Goal: Information Seeking & Learning: Learn about a topic

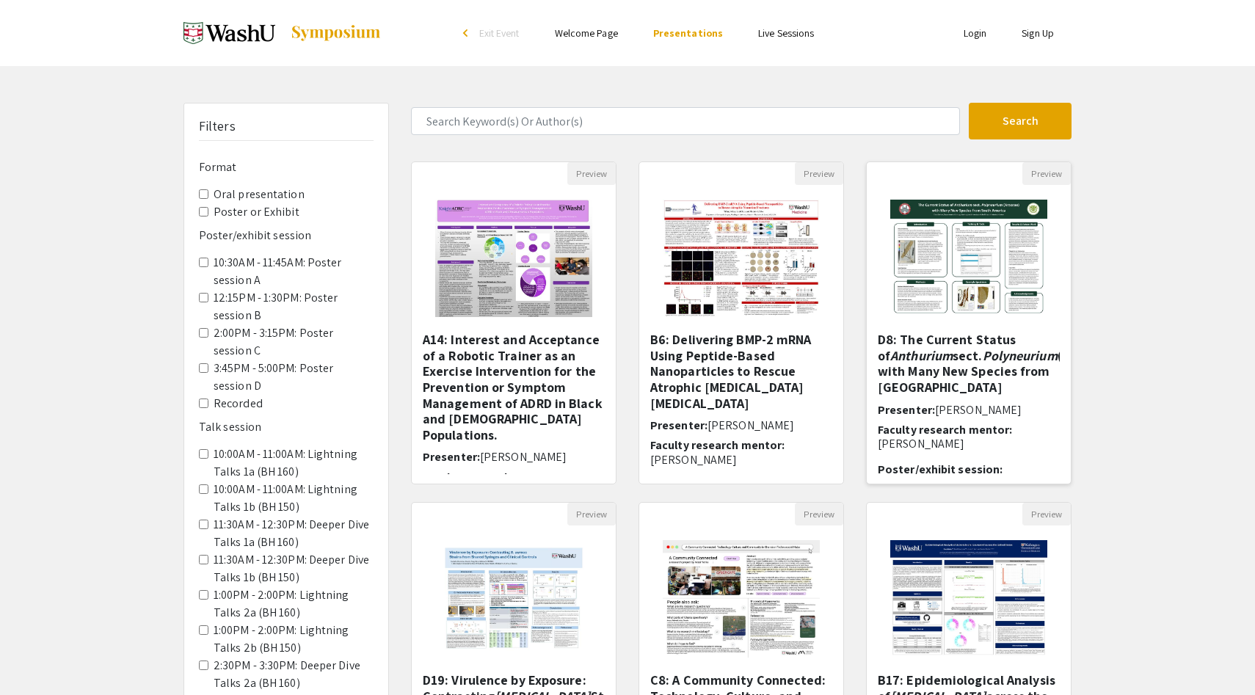
click at [957, 338] on h5 "D8: The Current Status of Anthurium sect. Polyneurium (Araceae) with Many New S…" at bounding box center [969, 363] width 182 height 63
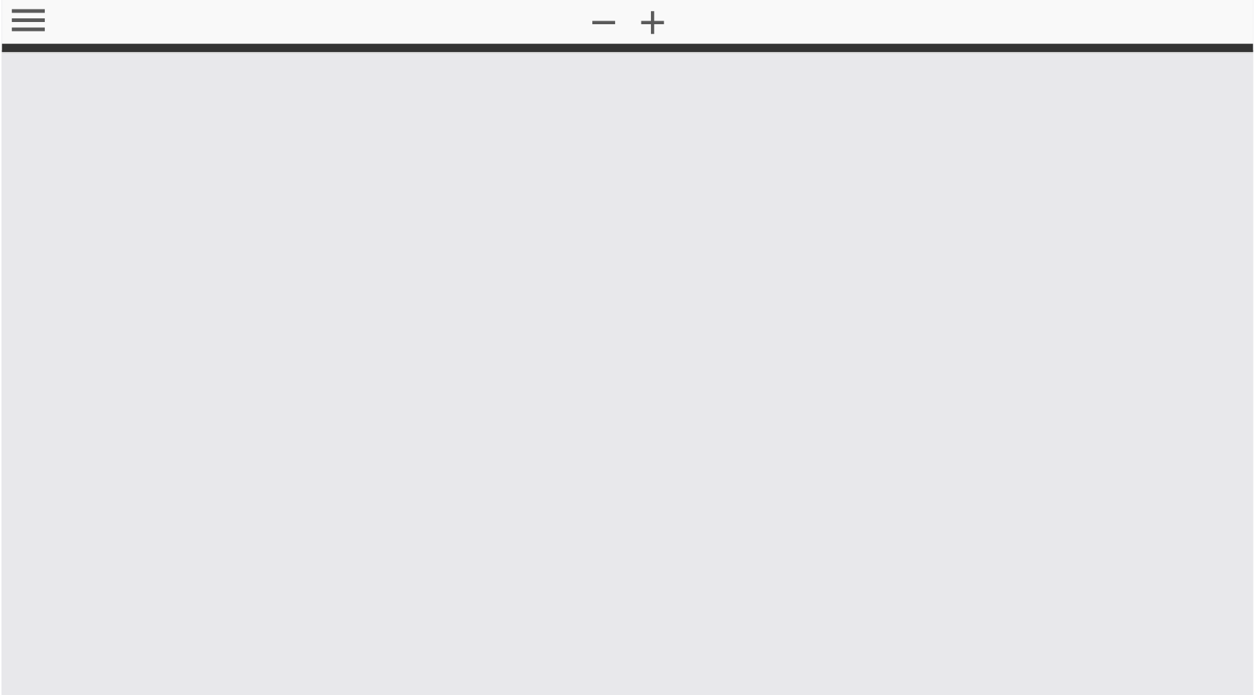
select select "custom"
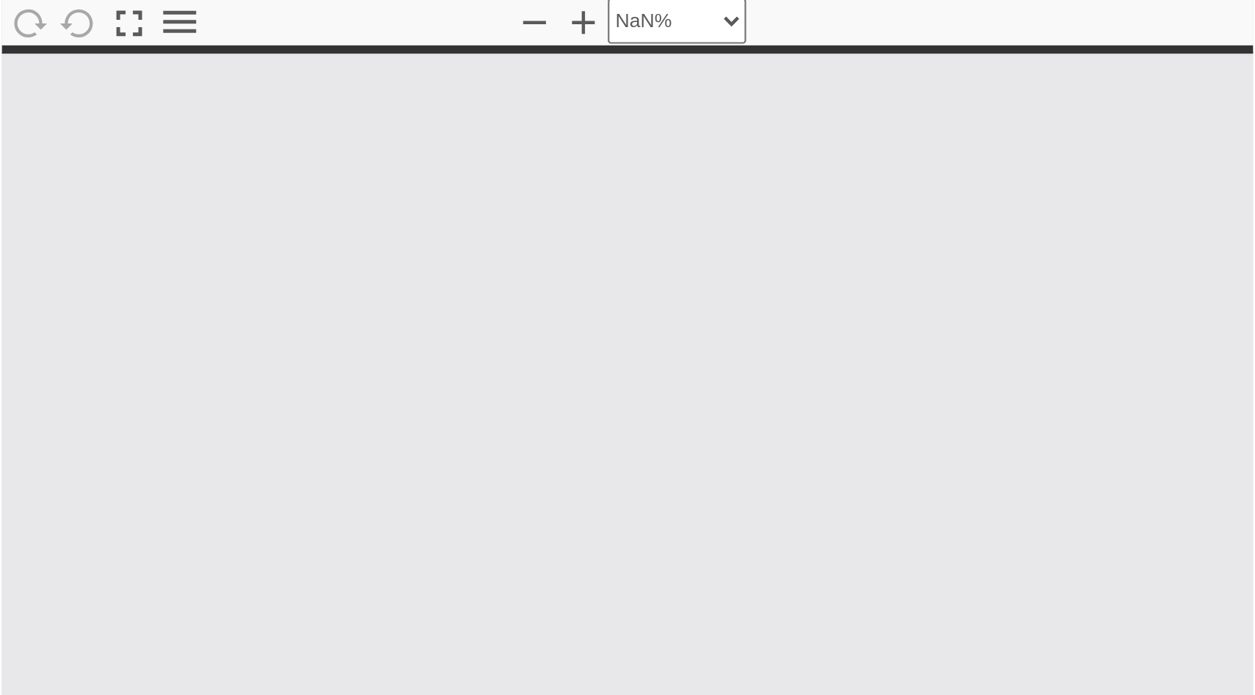
type input "0"
select select "custom"
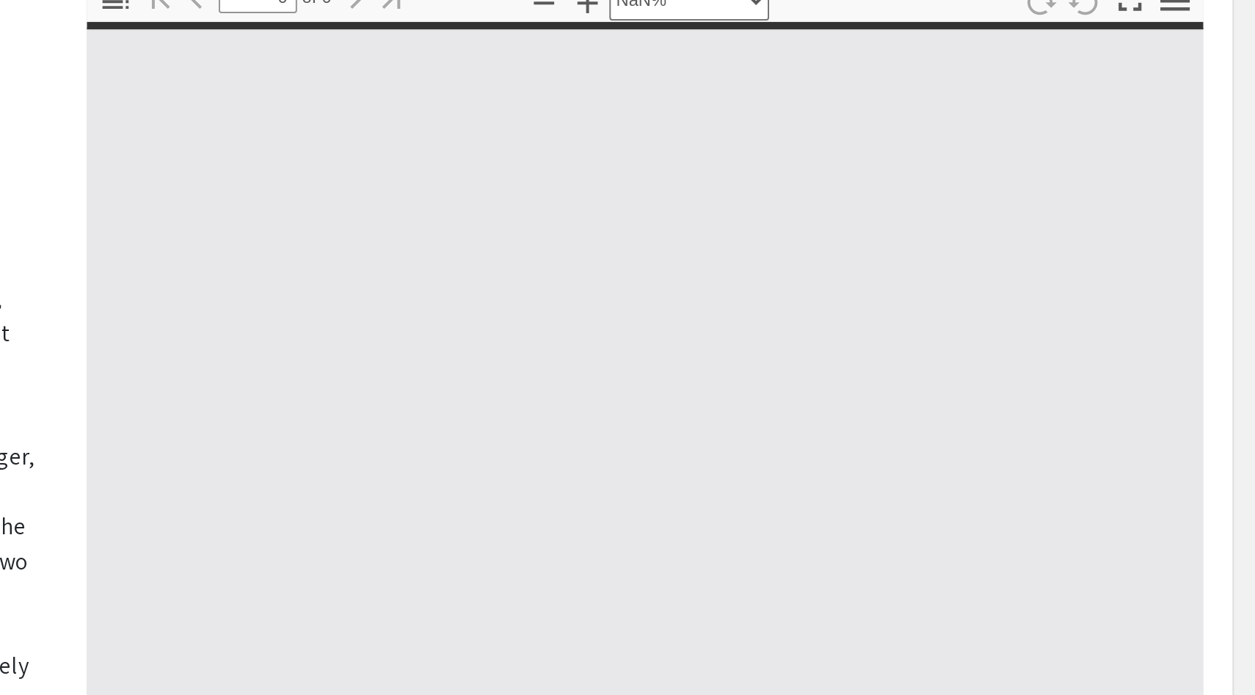
scroll to position [67, 0]
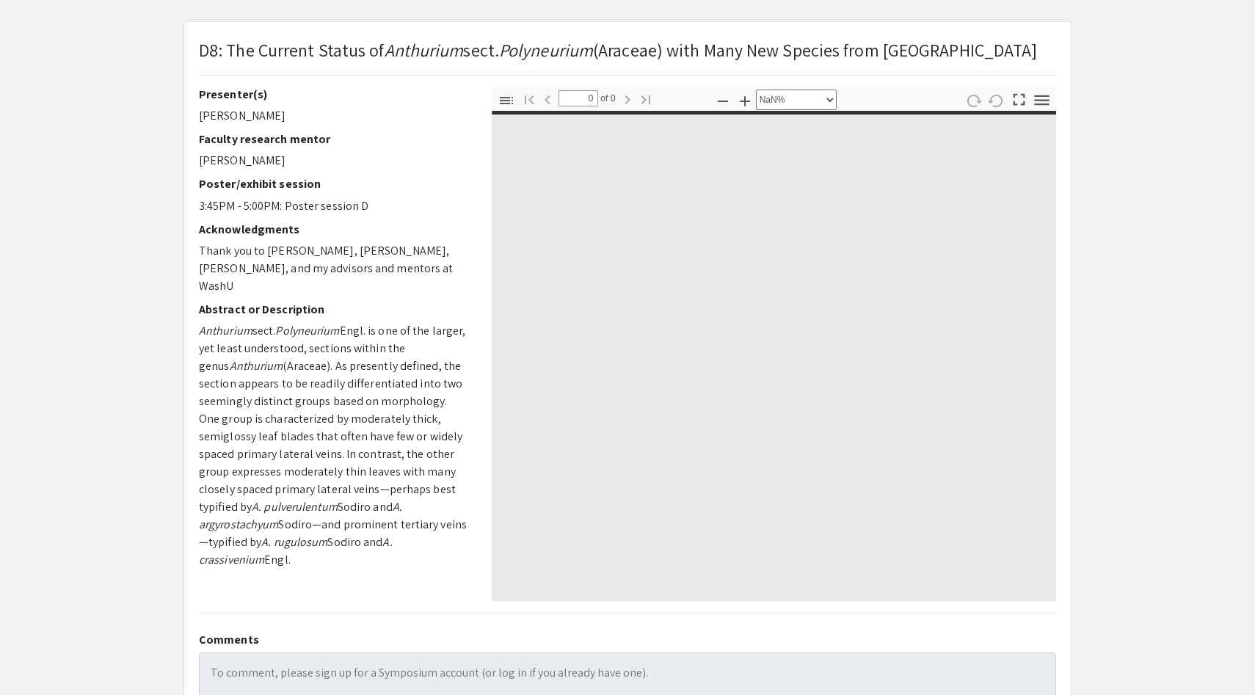
type input "1"
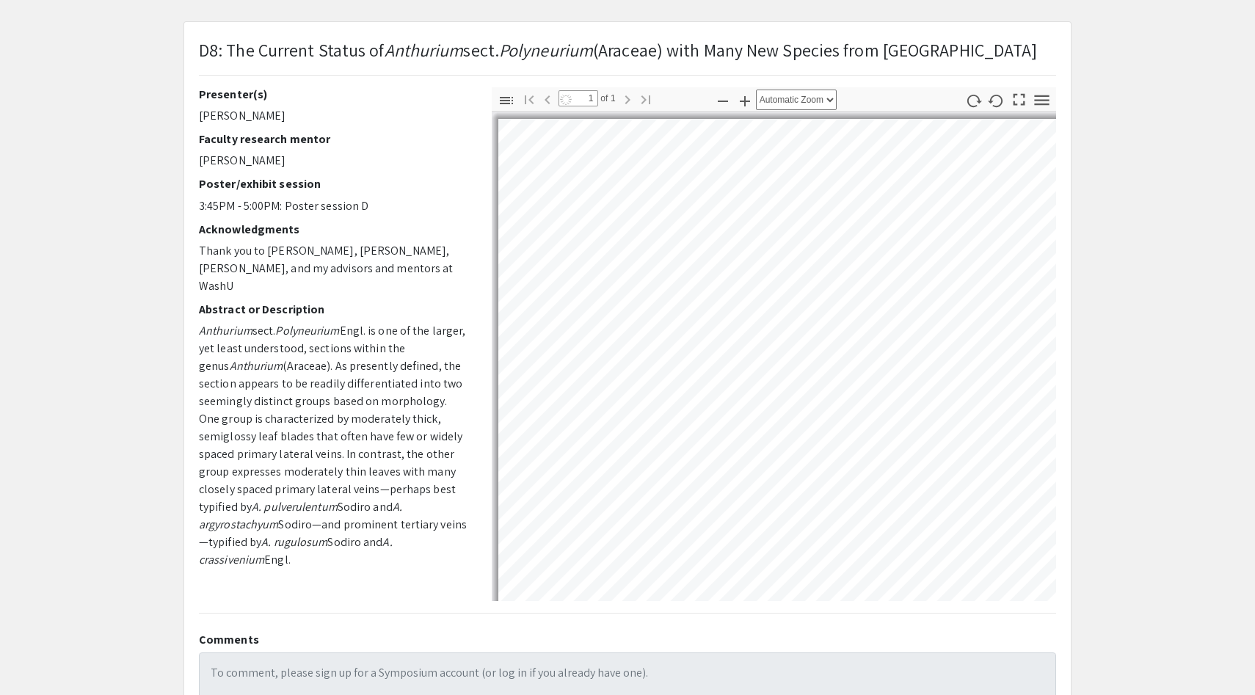
select select "auto"
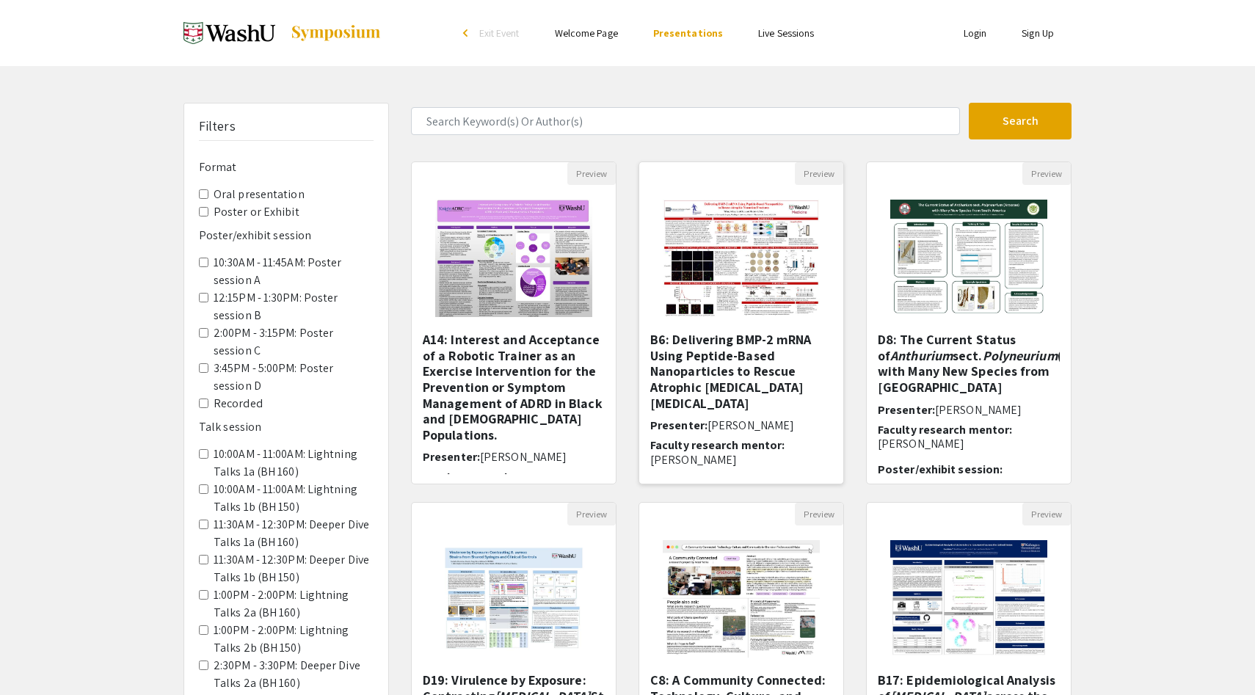
scroll to position [278, 0]
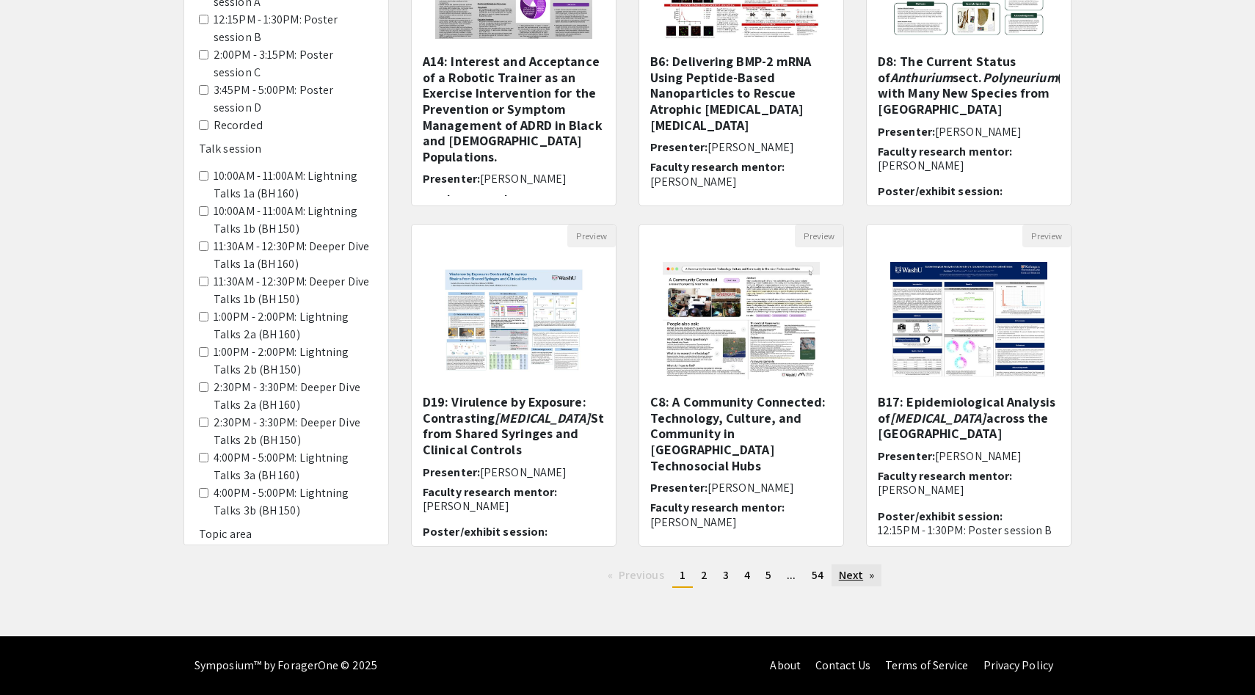
click at [851, 575] on link "Next page" at bounding box center [856, 575] width 51 height 22
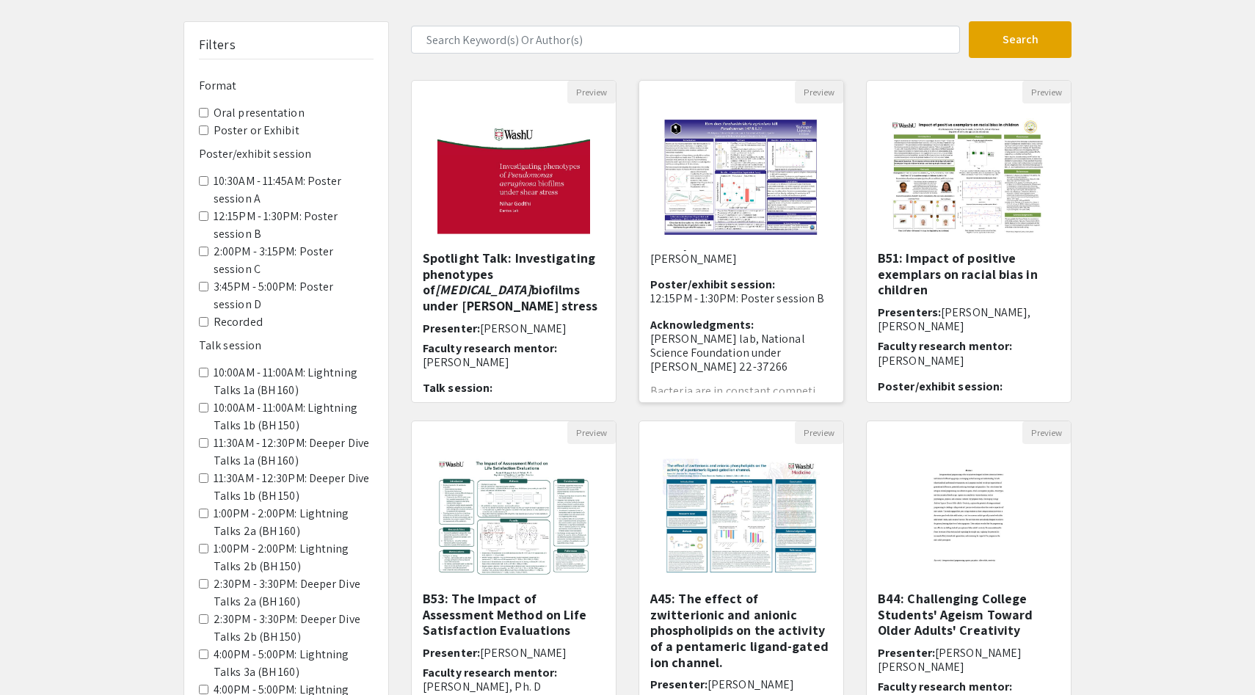
scroll to position [278, 0]
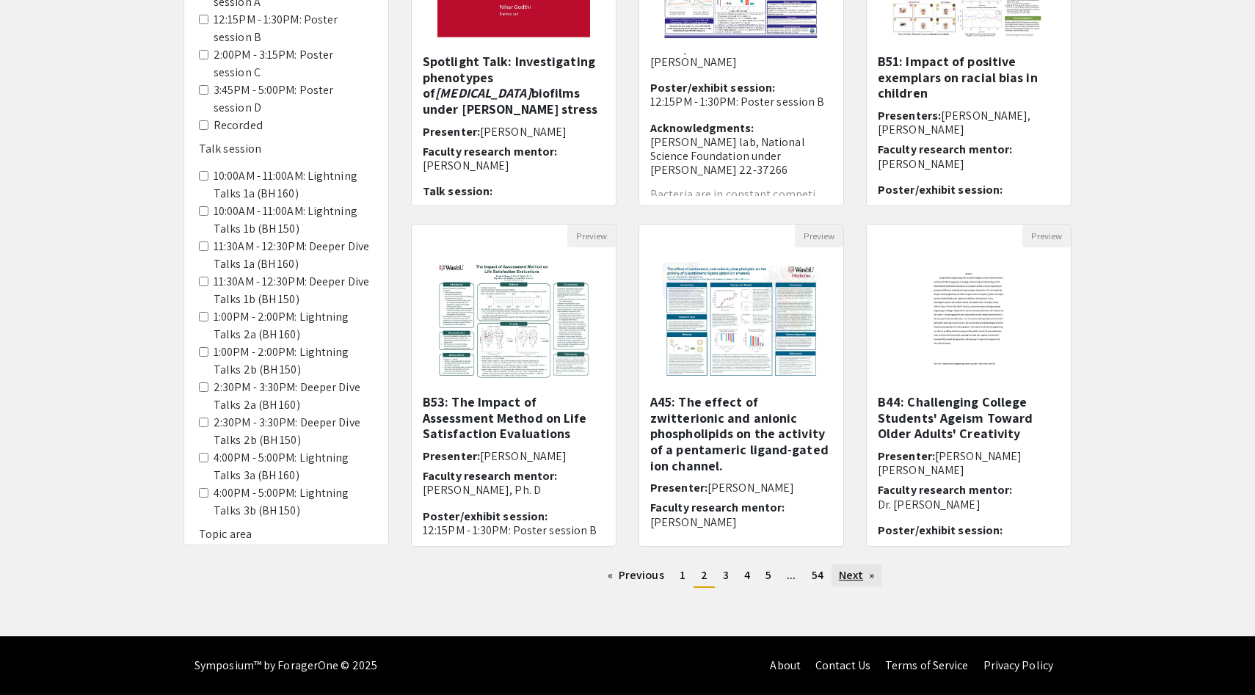
click at [869, 575] on link "Next page" at bounding box center [856, 575] width 51 height 22
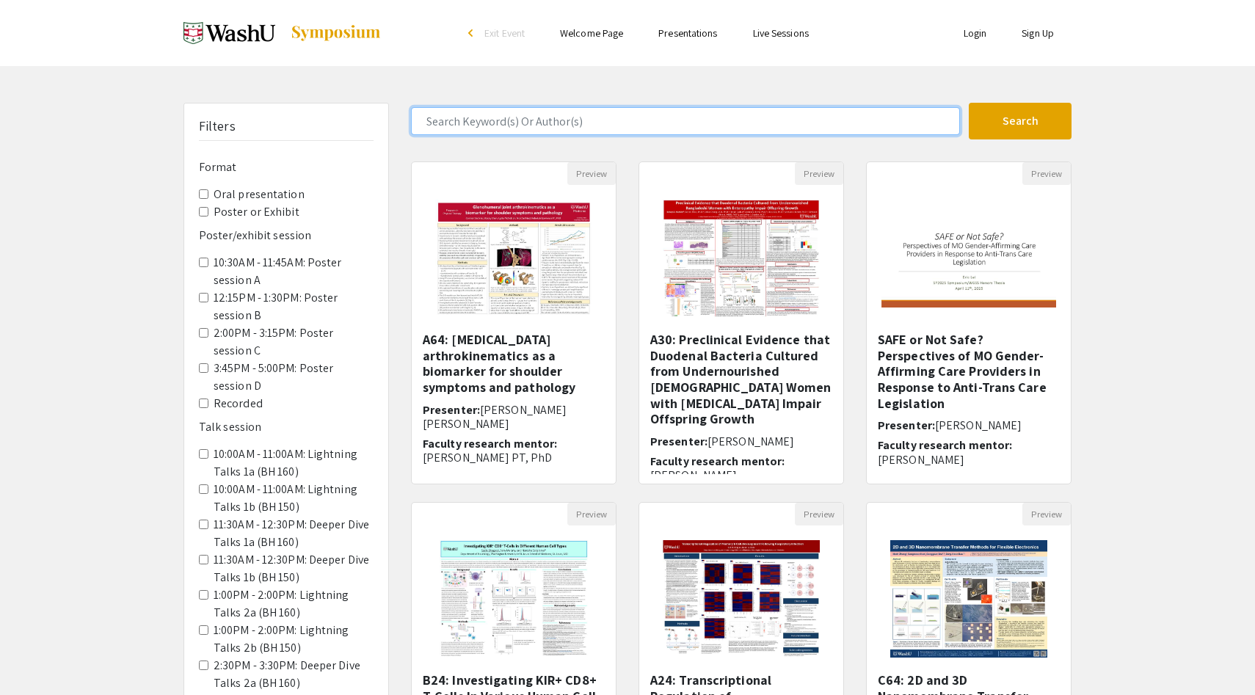
click at [699, 125] on input "Search Keyword(s) Or Author(s)" at bounding box center [685, 121] width 549 height 28
type input "[PERSON_NAME]"
click at [969, 103] on button "Search" at bounding box center [1020, 121] width 103 height 37
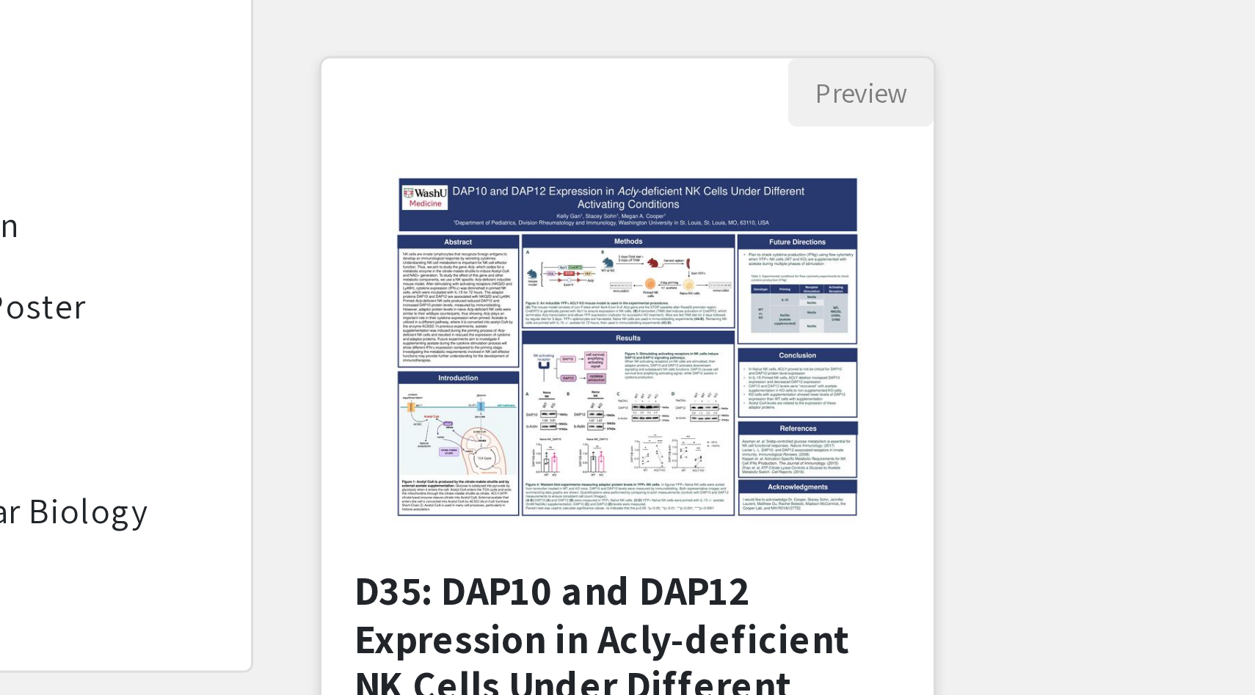
click at [487, 261] on img "Open Presentation <p>D35: DAP10 and DAP12 Expression in Acly-deficient NK Cells…" at bounding box center [513, 258] width 186 height 147
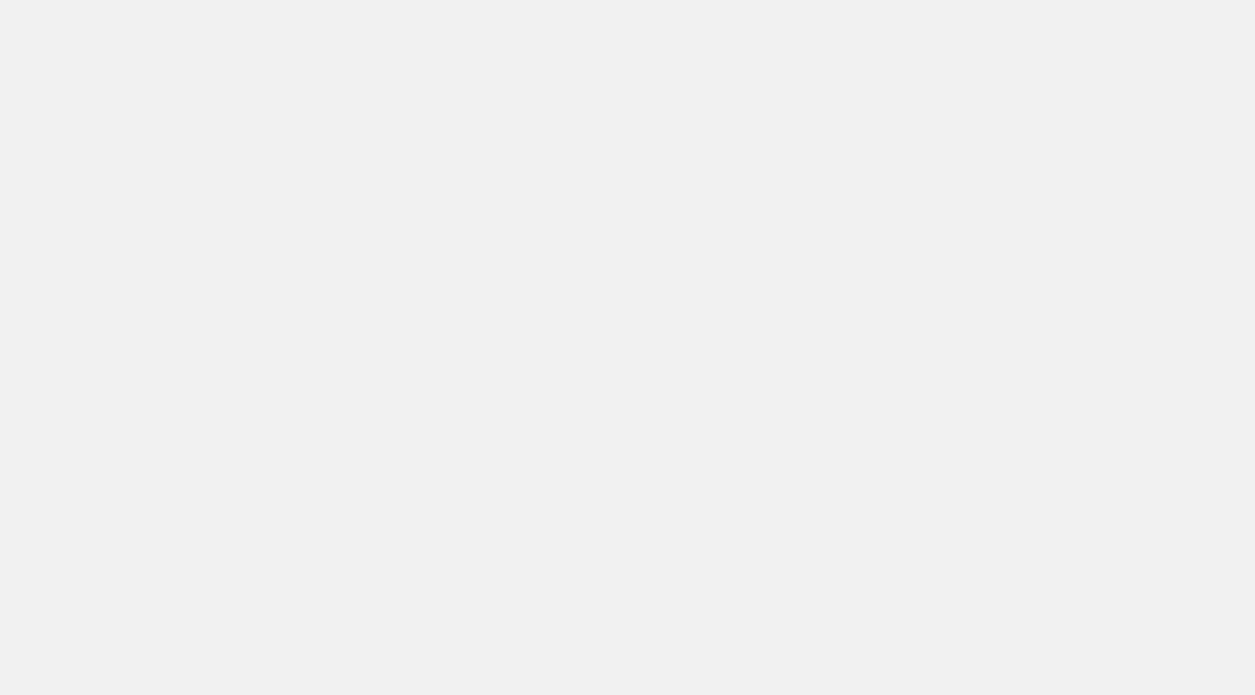
select select "custom"
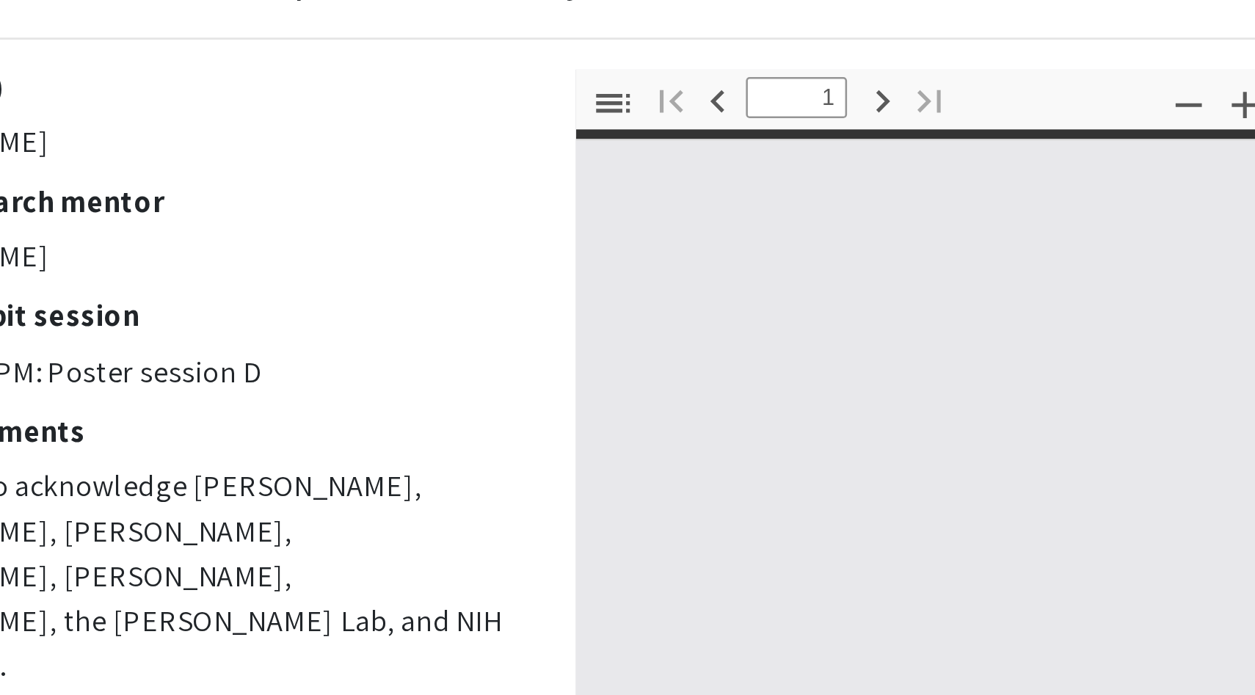
type input "0"
select select "custom"
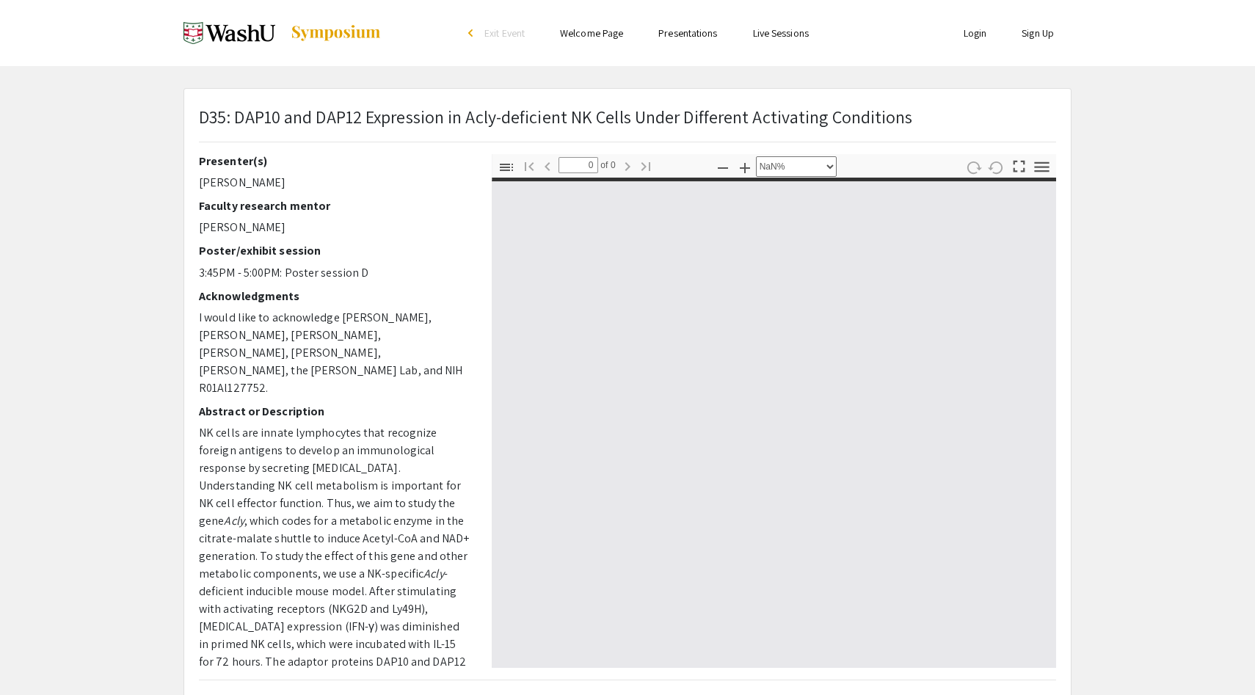
type input "1"
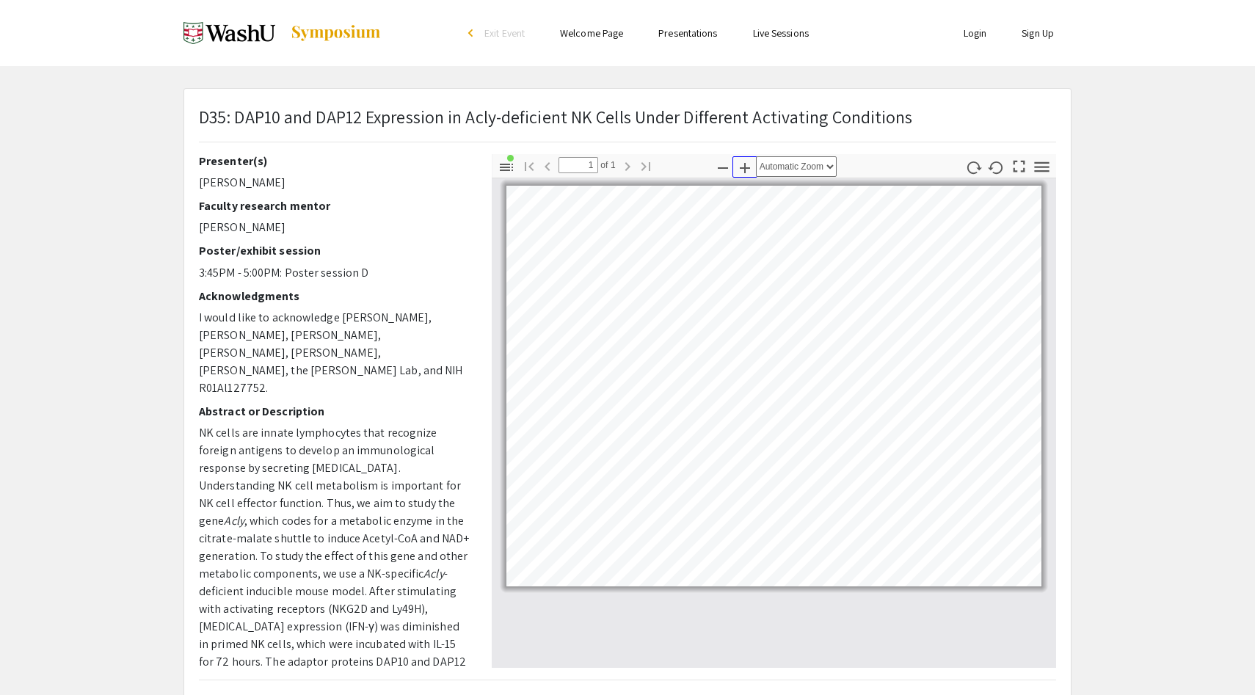
click at [743, 169] on icon "button" at bounding box center [745, 168] width 18 height 18
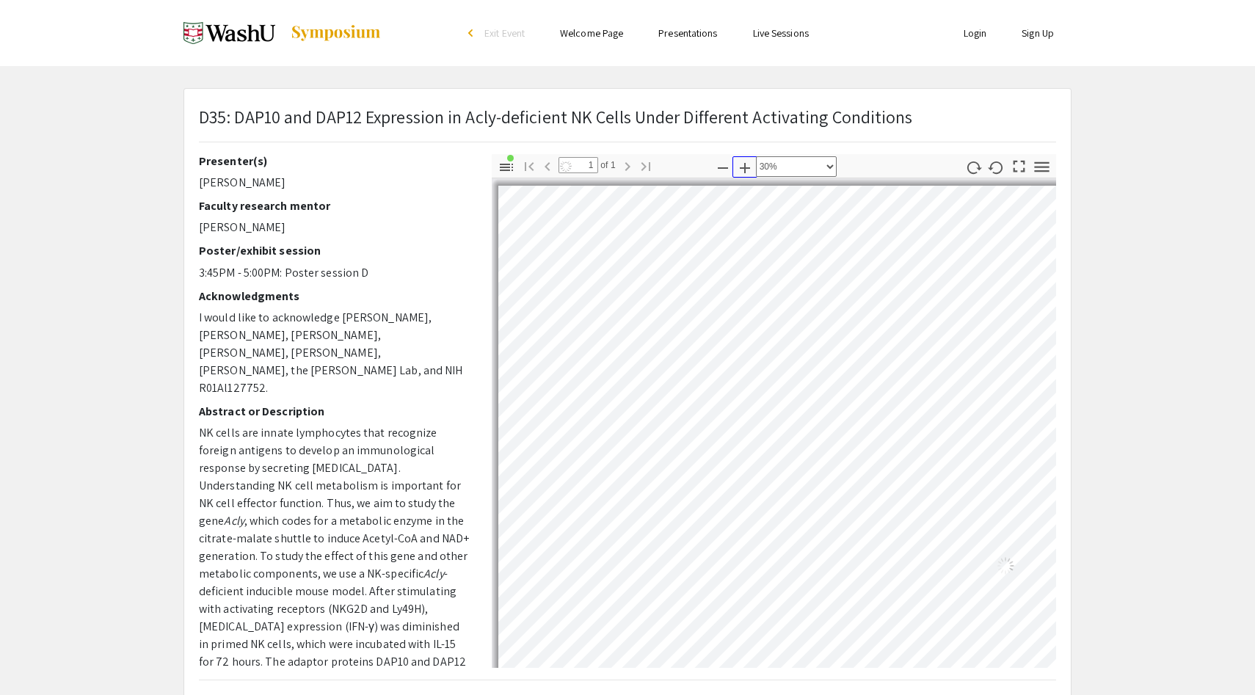
click at [743, 169] on icon "button" at bounding box center [745, 168] width 18 height 18
select select "custom"
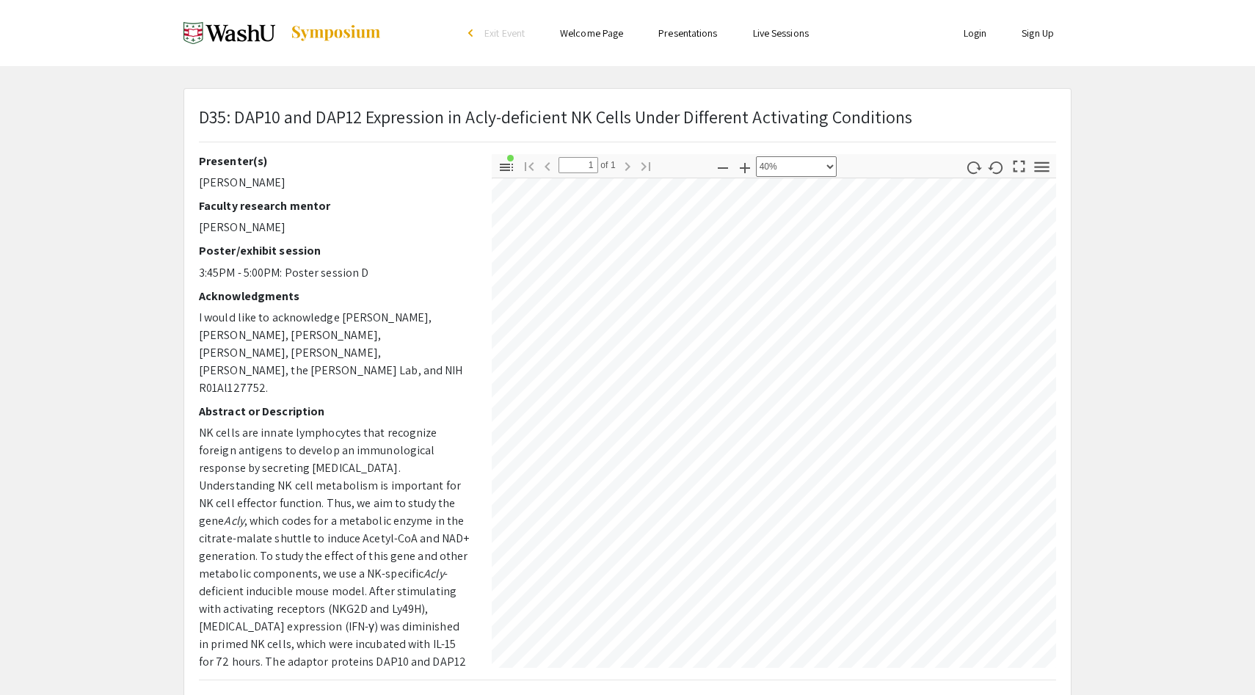
scroll to position [76, 0]
click at [1131, 271] on app-presentation "D35: DAP10 and DAP12 Expression in Acly-deficient NK Cells Under Different Acti…" at bounding box center [627, 459] width 1255 height 742
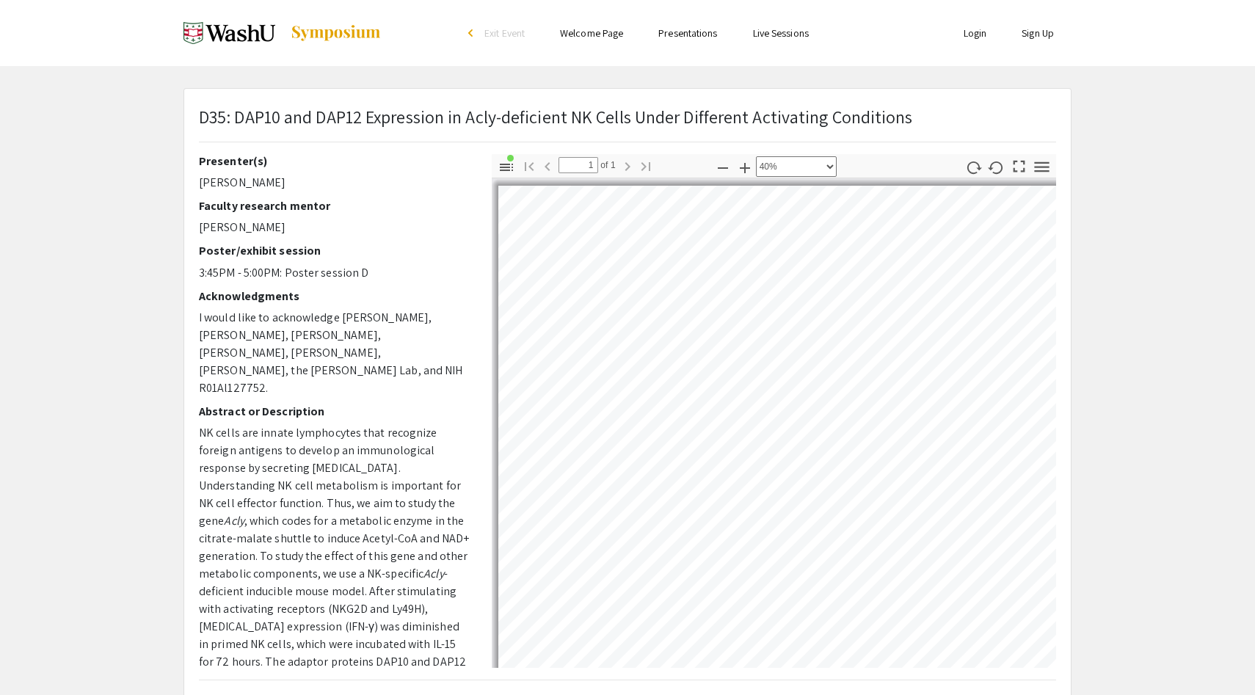
scroll to position [0, 230]
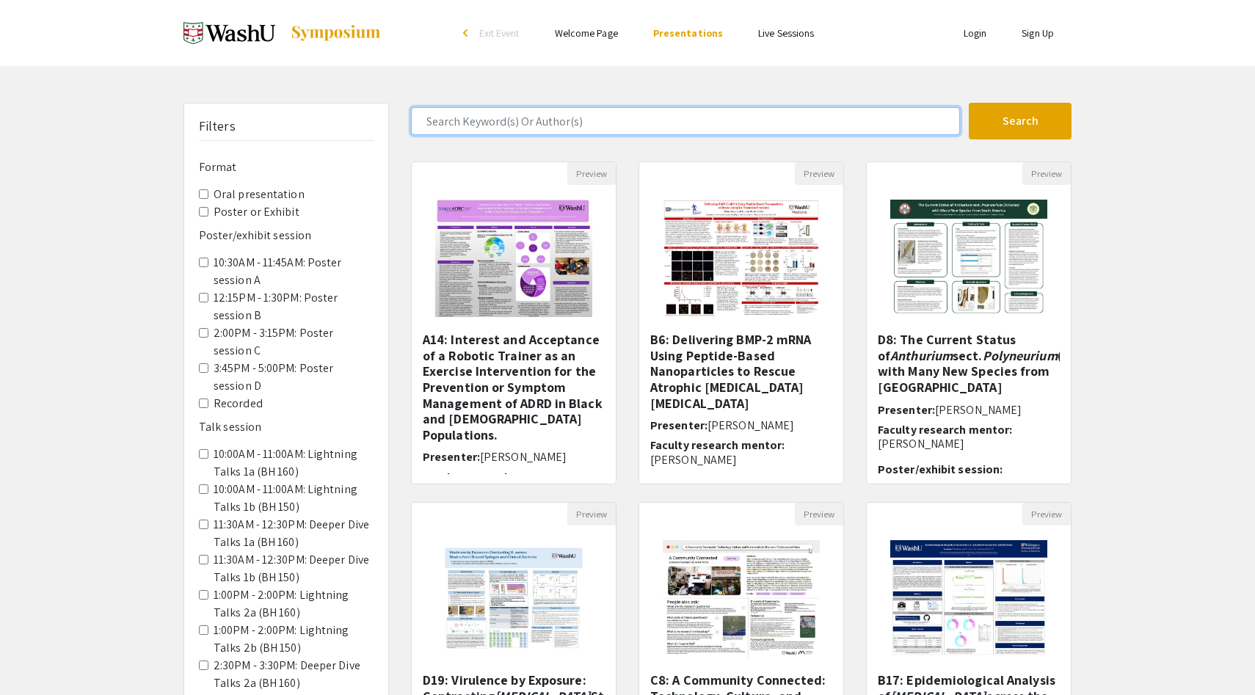
click at [623, 119] on input "Search Keyword(s) Or Author(s)" at bounding box center [685, 121] width 549 height 28
type input "kelly gan"
click at [969, 103] on button "Search" at bounding box center [1020, 121] width 103 height 37
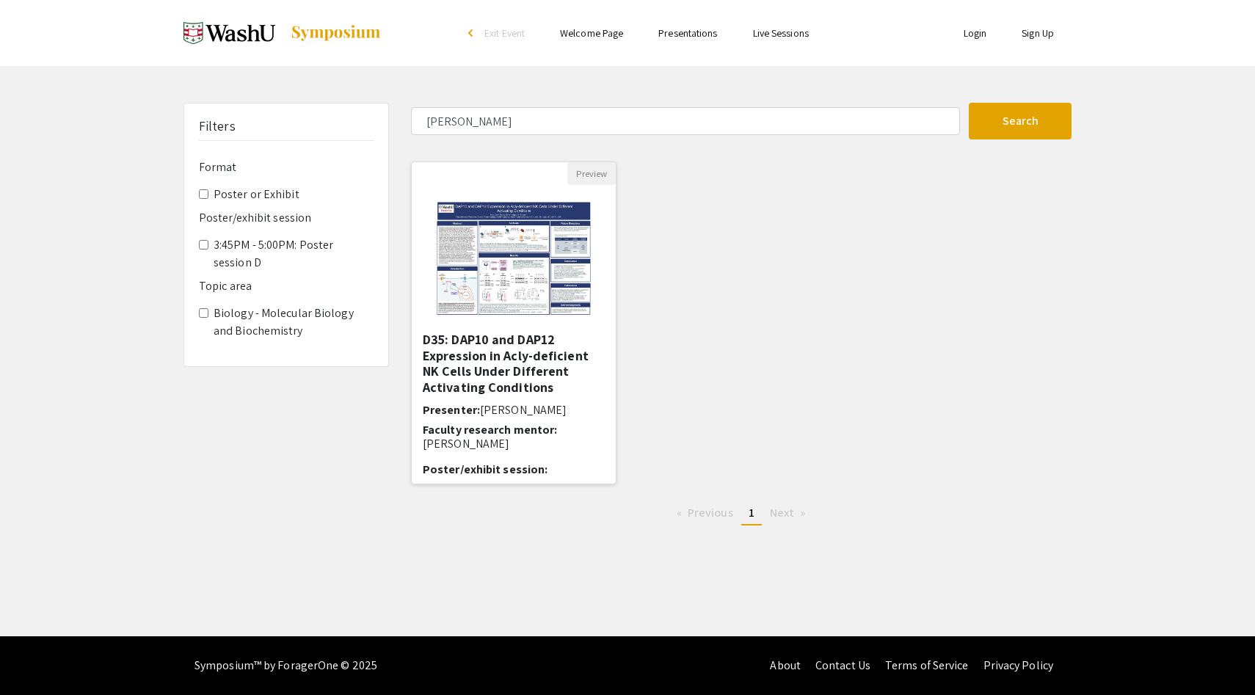
click at [506, 284] on img "Open Presentation <p>D35: DAP10 and DAP12 Expression in Acly-deficient NK Cells…" at bounding box center [513, 258] width 186 height 147
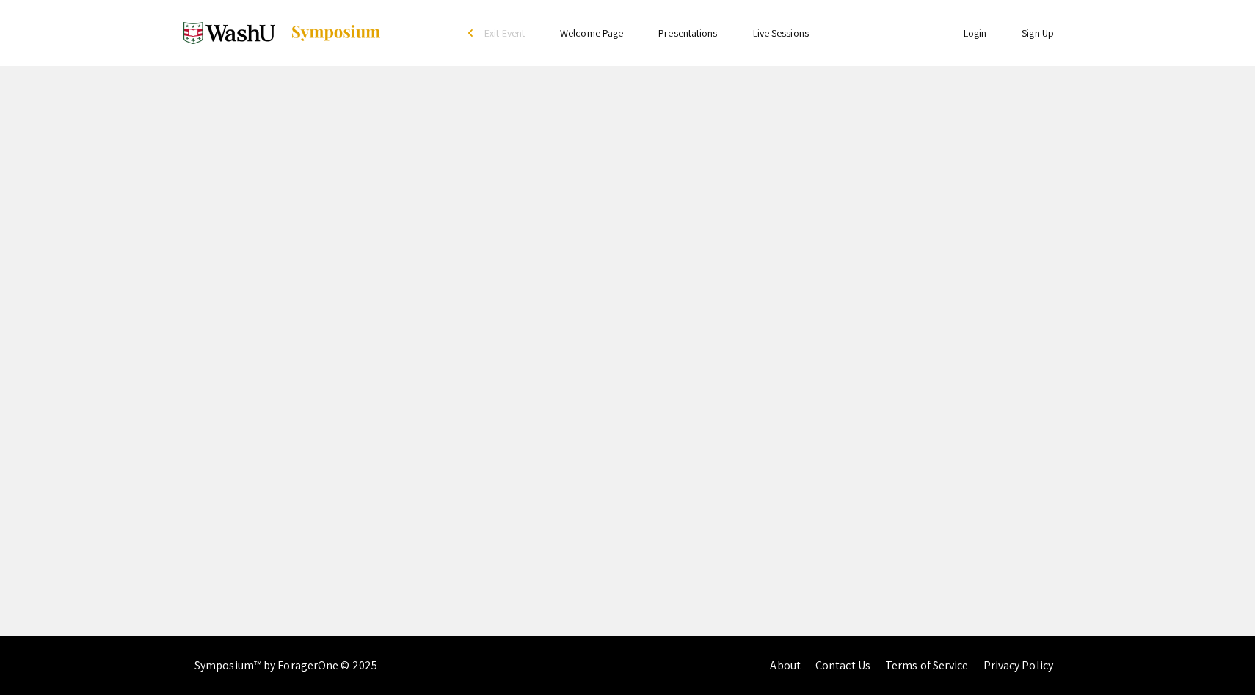
select select "custom"
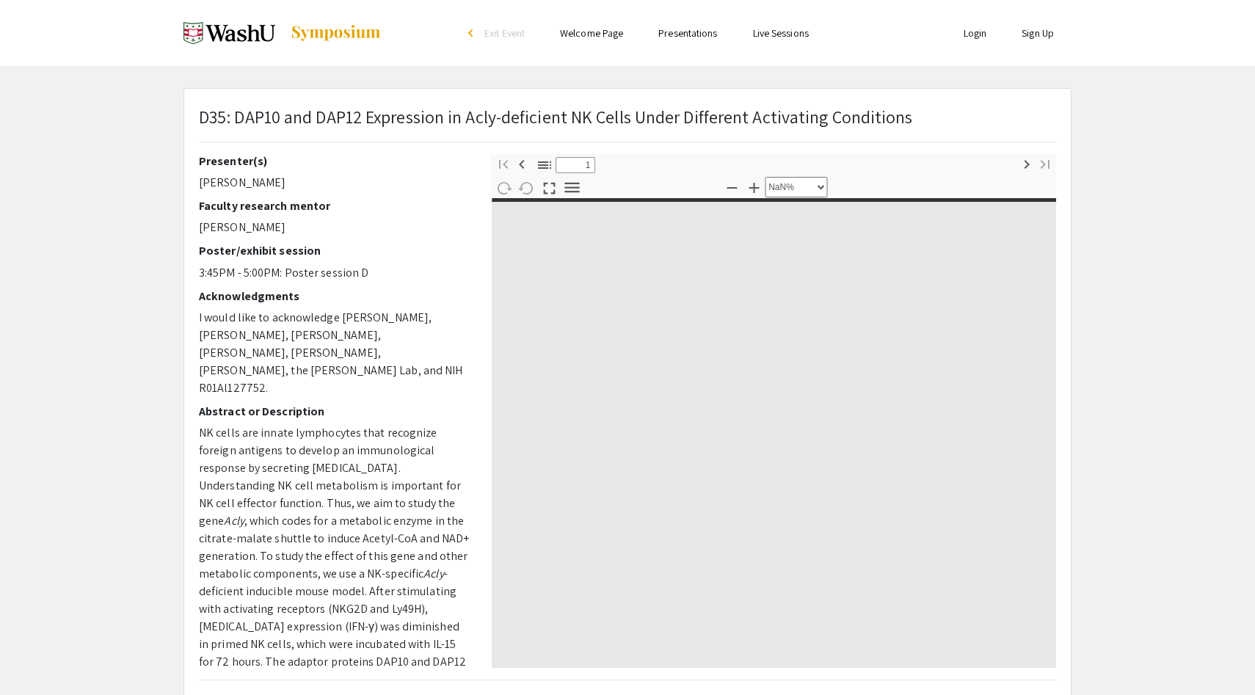
type input "0"
select select "custom"
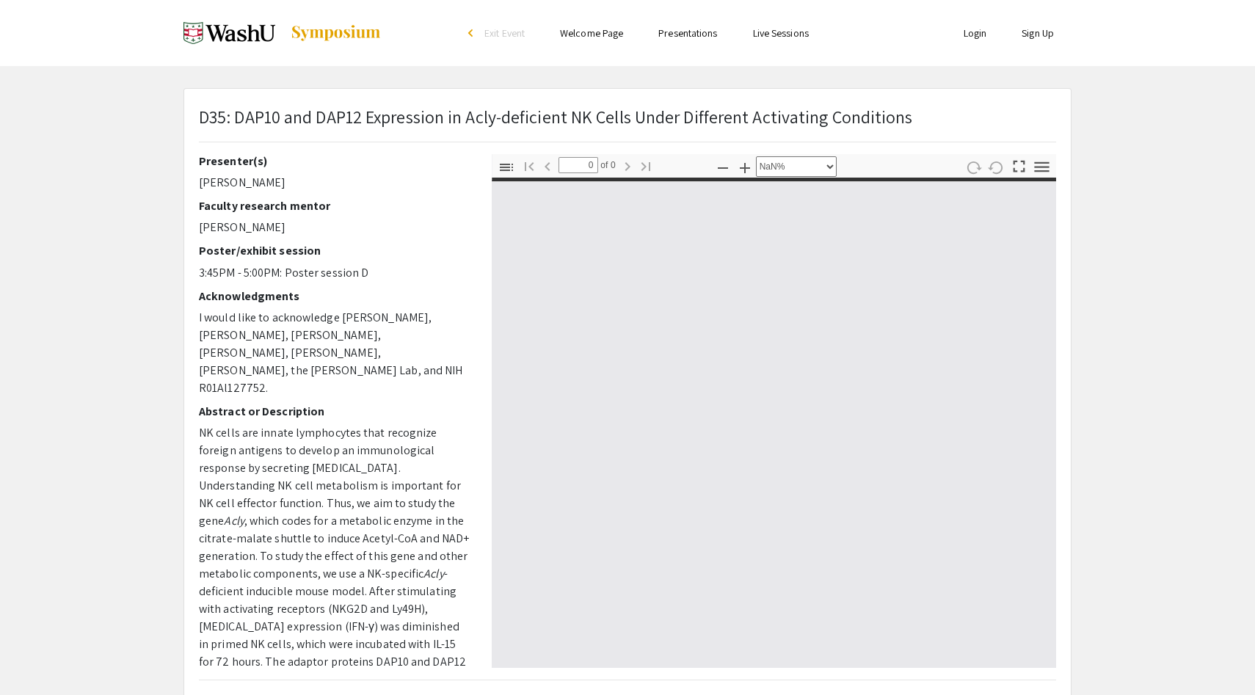
type input "1"
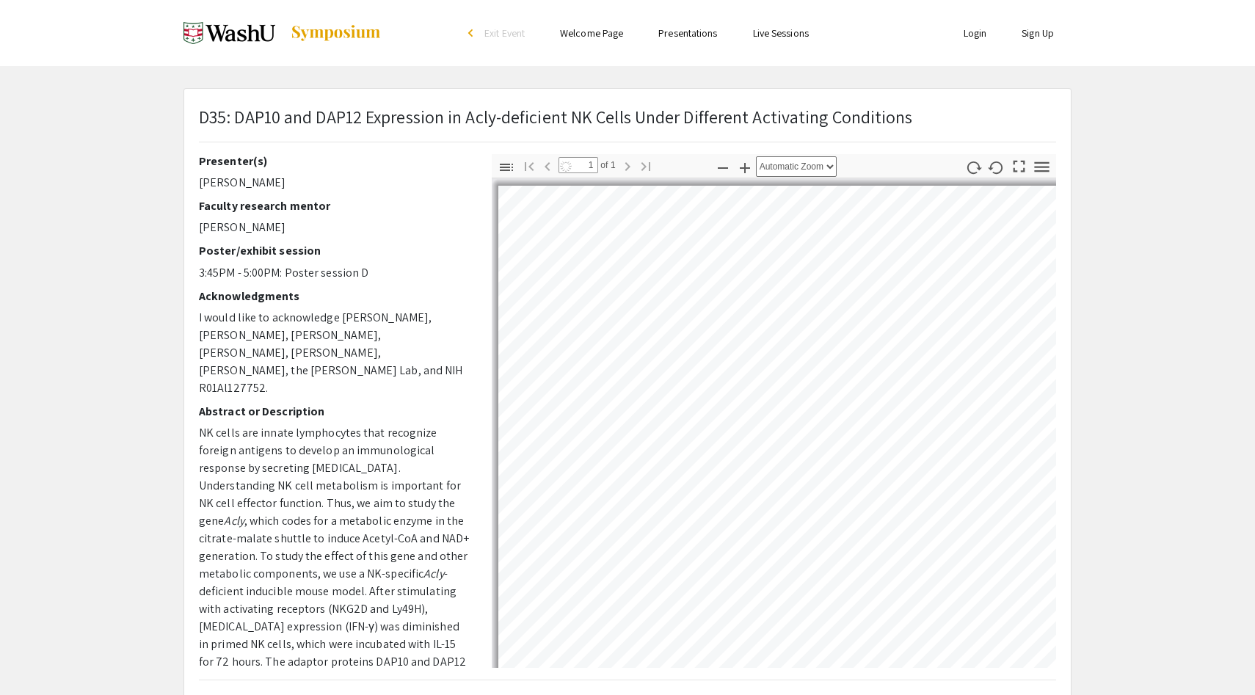
select select "custom"
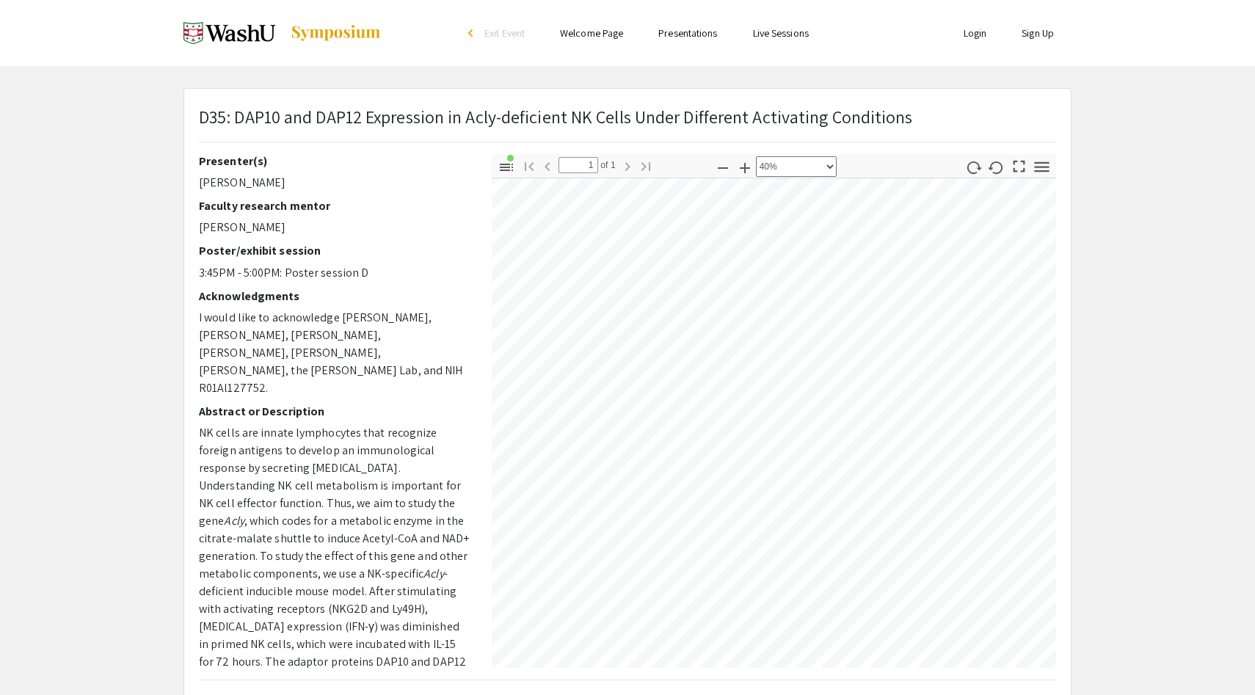
scroll to position [79, 142]
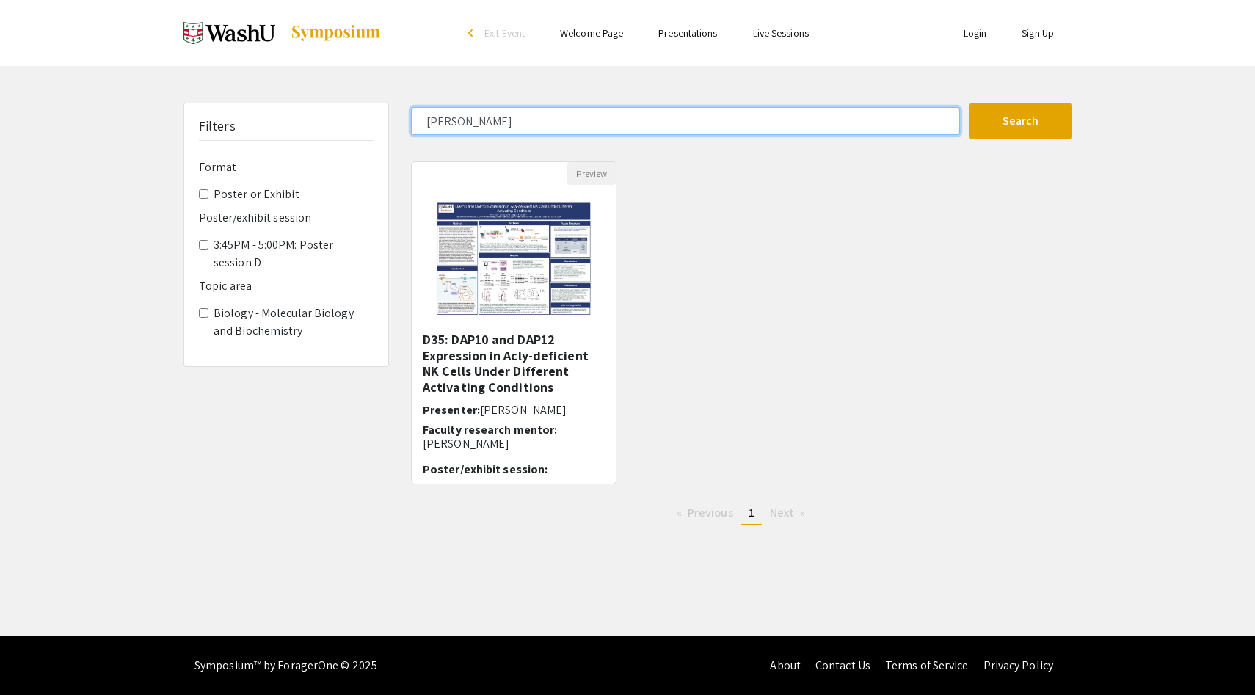
click at [503, 114] on input "kelly gan" at bounding box center [685, 121] width 549 height 28
type input "megan"
click at [969, 103] on button "Search" at bounding box center [1020, 121] width 103 height 37
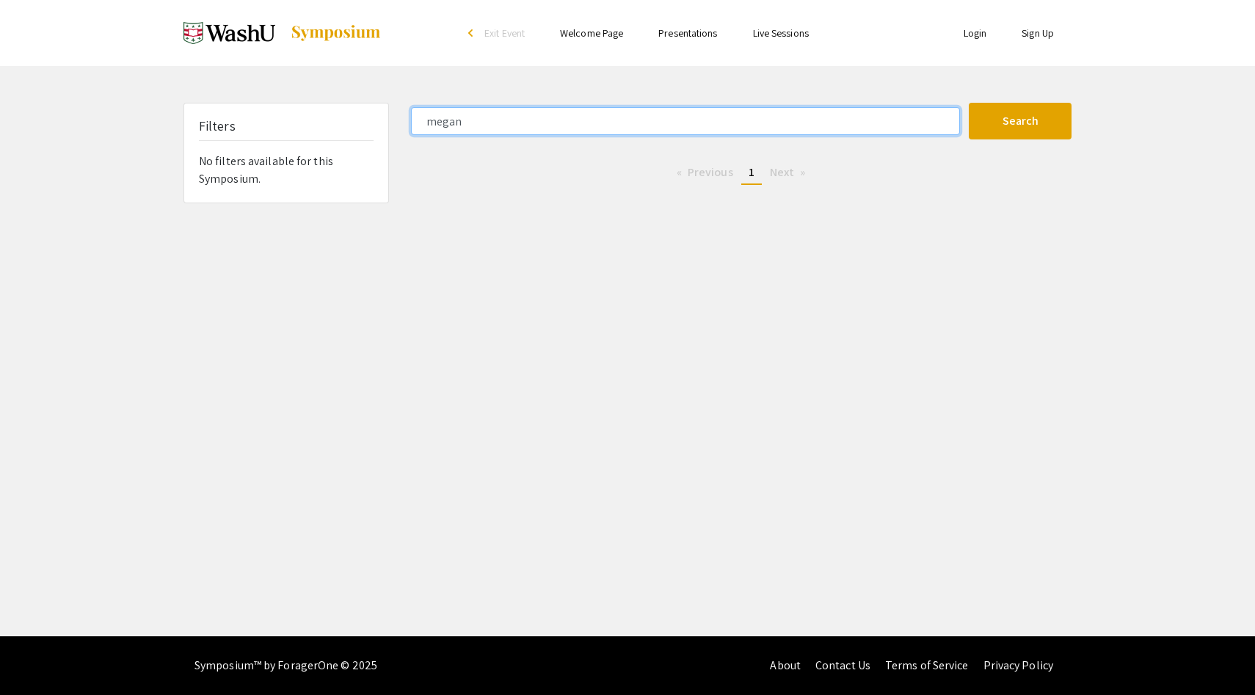
click at [490, 123] on input "megan" at bounding box center [685, 121] width 549 height 28
click at [969, 103] on button "Search" at bounding box center [1020, 121] width 103 height 37
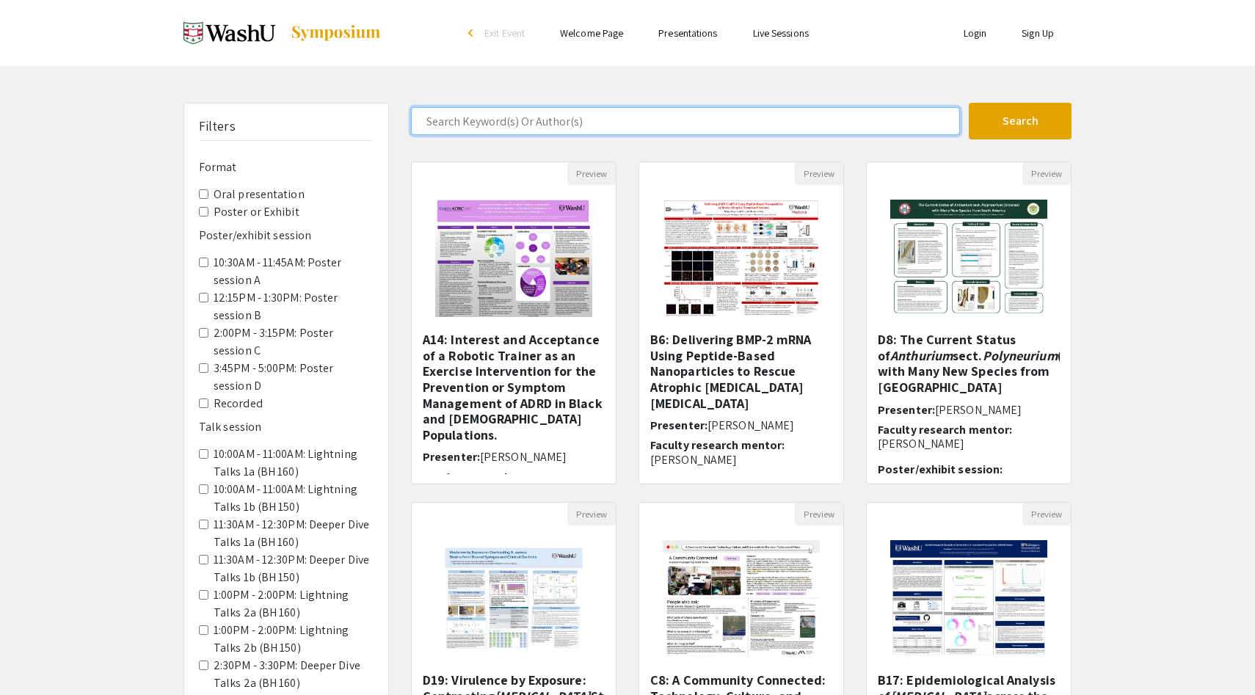
click at [589, 131] on input "Search Keyword(s) Or Author(s)" at bounding box center [685, 121] width 549 height 28
type input "hailey"
click at [969, 103] on button "Search" at bounding box center [1020, 121] width 103 height 37
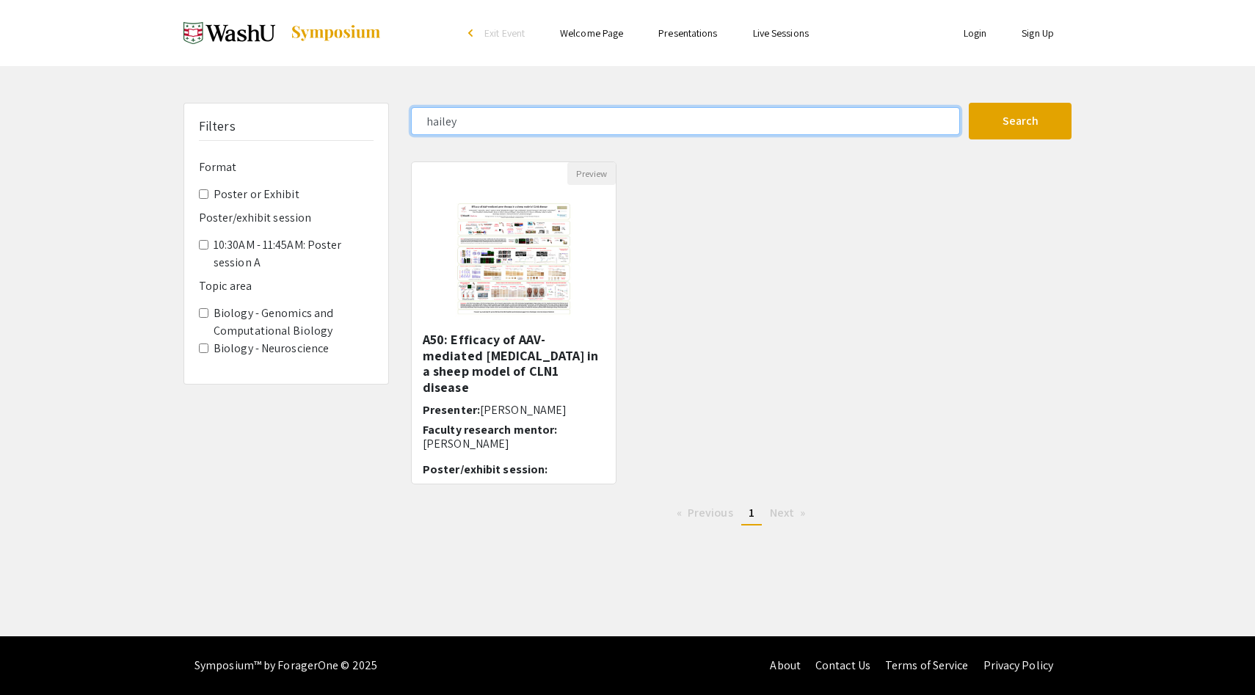
click at [563, 114] on input "hailey" at bounding box center [685, 121] width 549 height 28
click at [969, 103] on button "Search" at bounding box center [1020, 121] width 103 height 37
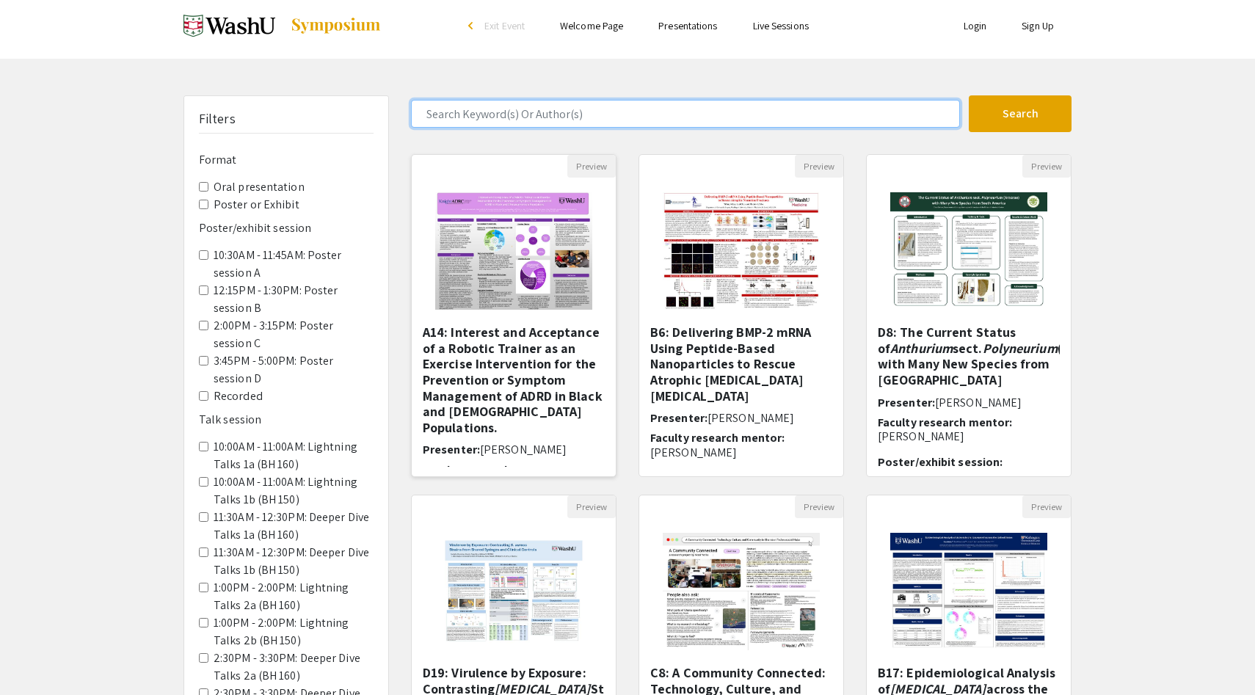
scroll to position [9, 0]
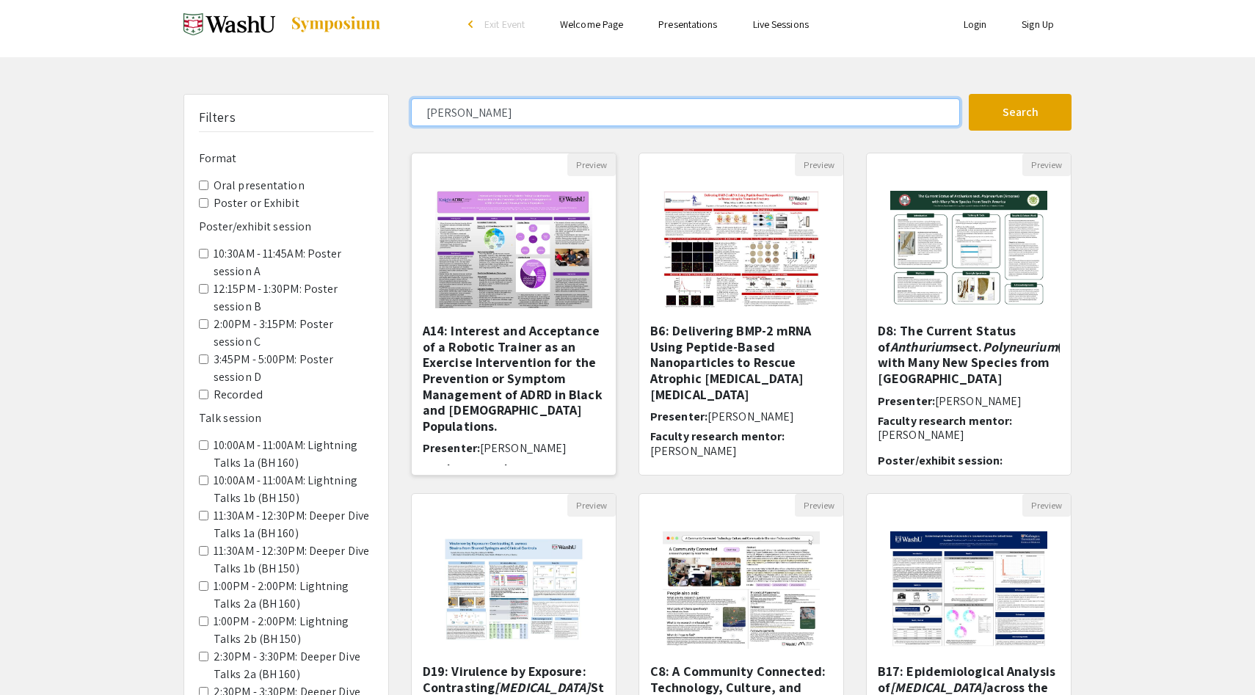
type input "justin"
click at [969, 94] on button "Search" at bounding box center [1020, 112] width 103 height 37
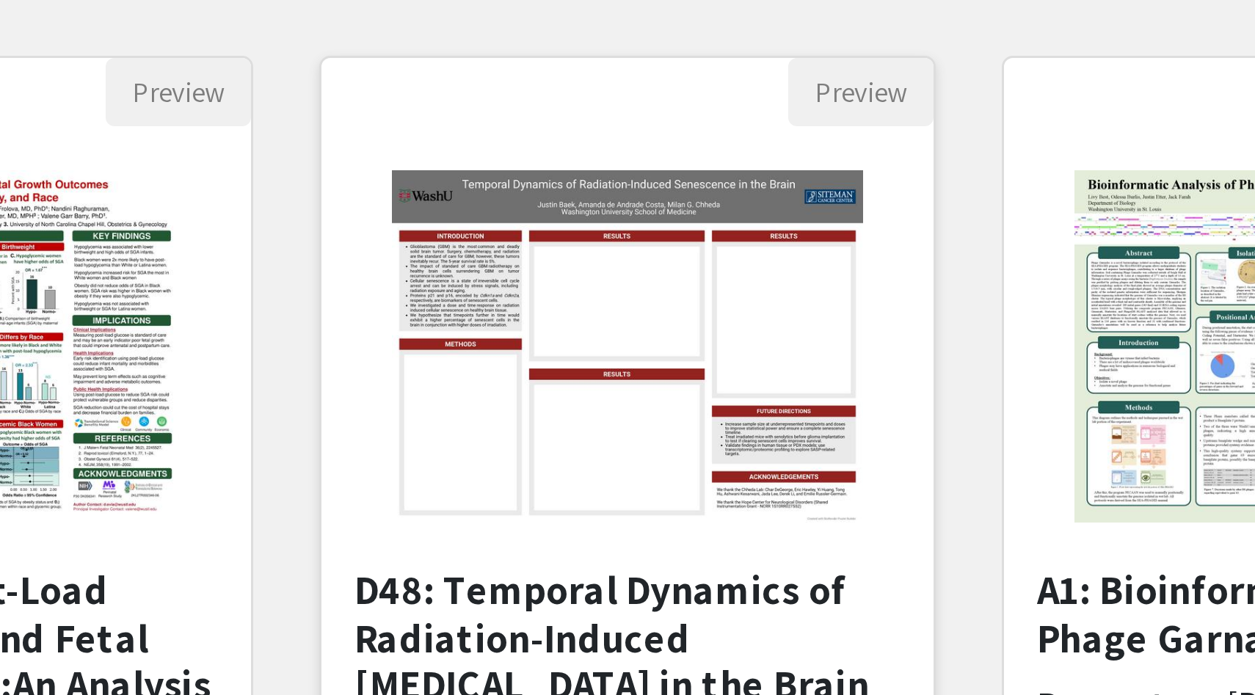
scroll to position [32, 0]
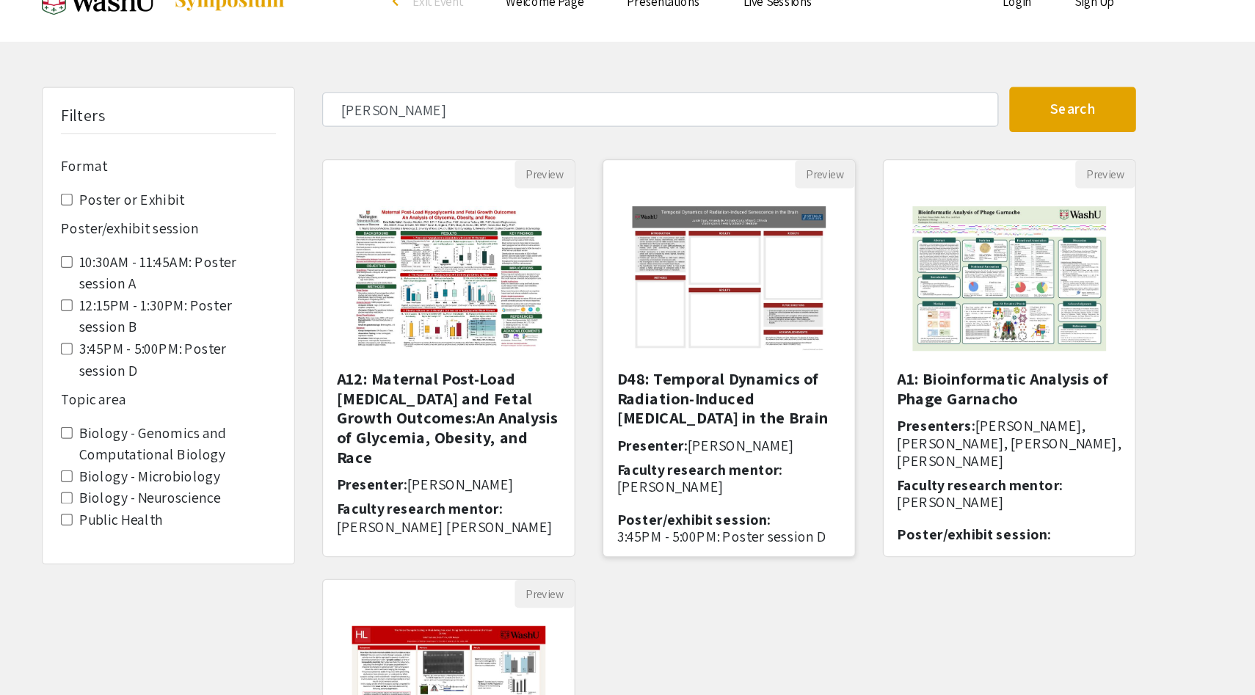
click at [804, 296] on img "Open Presentation <p>D48: Temporal Dynamics of Radiation-Induced Senescence in …" at bounding box center [741, 226] width 186 height 147
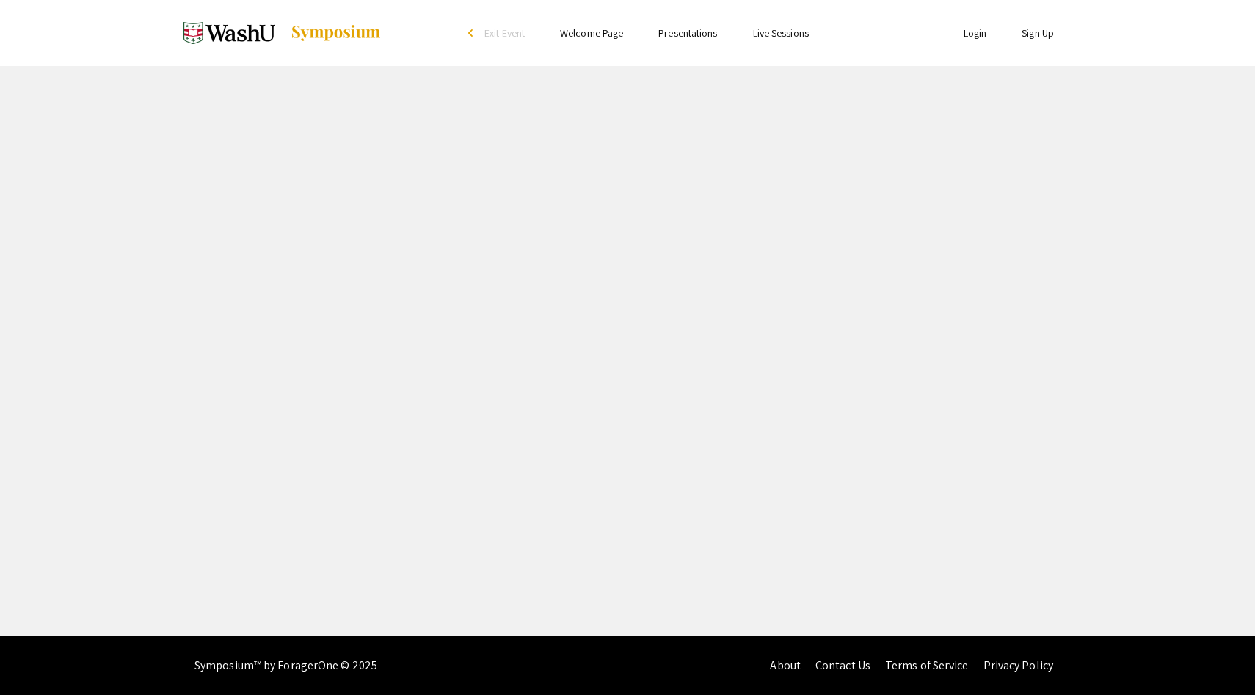
select select "custom"
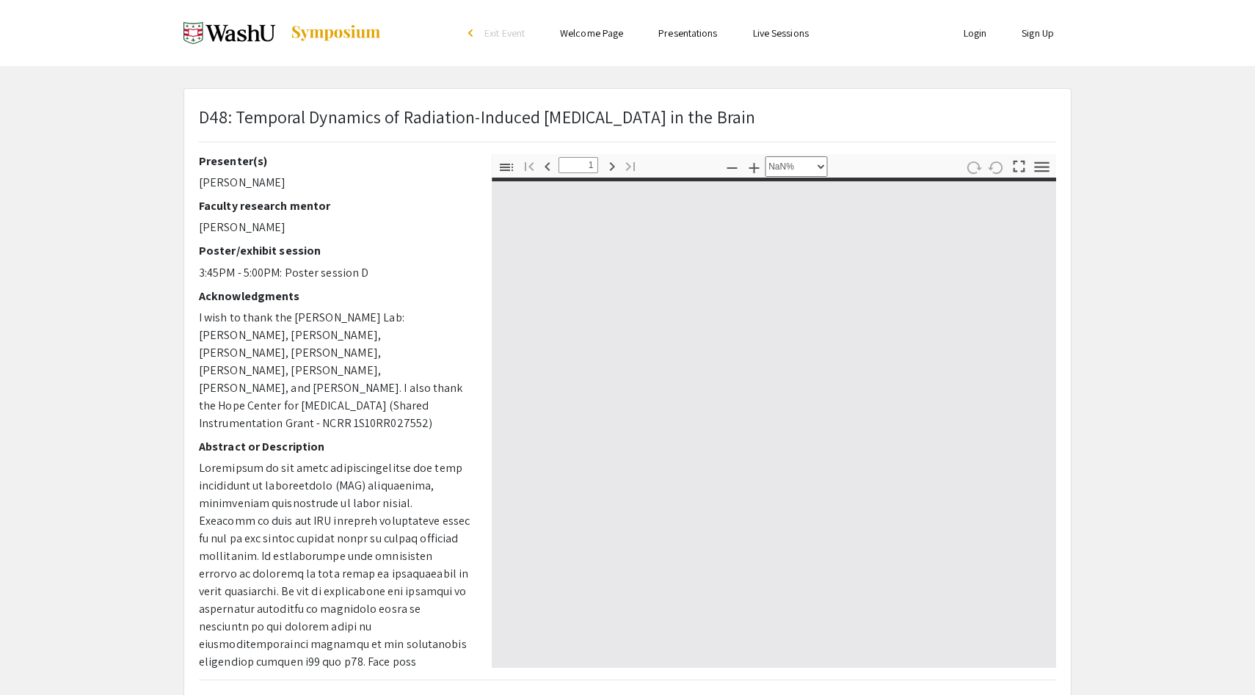
type input "0"
select select "custom"
type input "1"
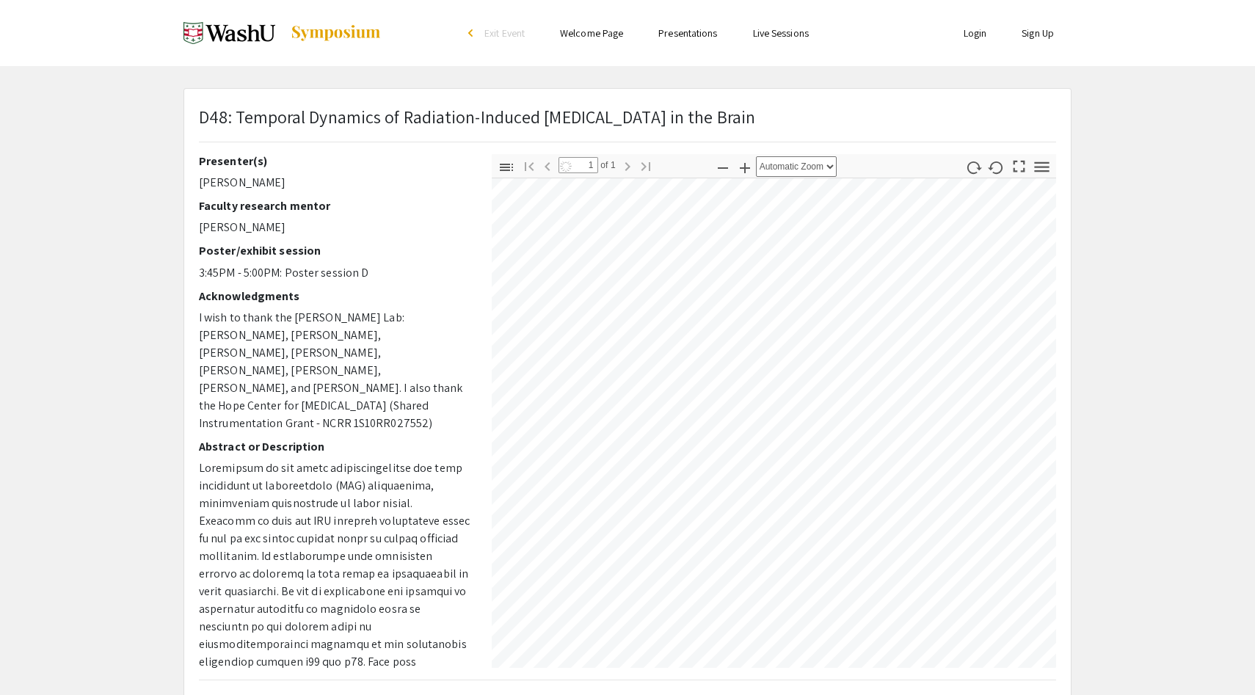
click at [726, 165] on icon "button" at bounding box center [723, 168] width 18 height 18
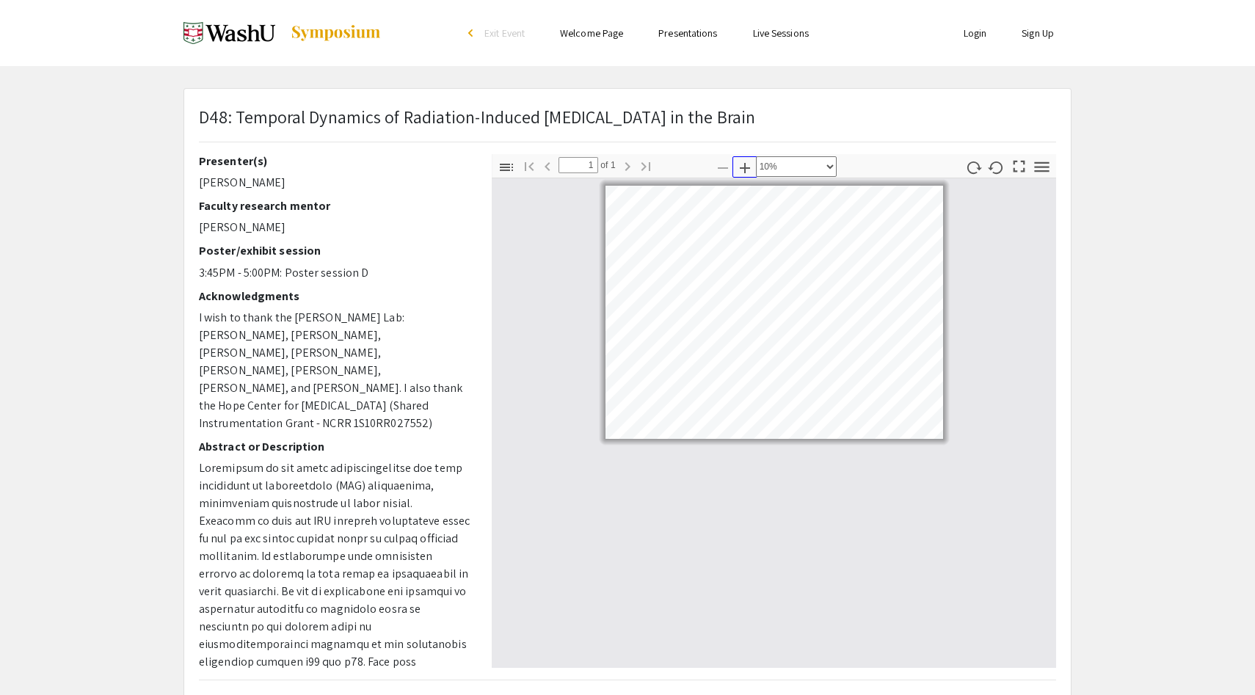
click at [740, 166] on icon "button" at bounding box center [745, 168] width 18 height 18
select select "custom"
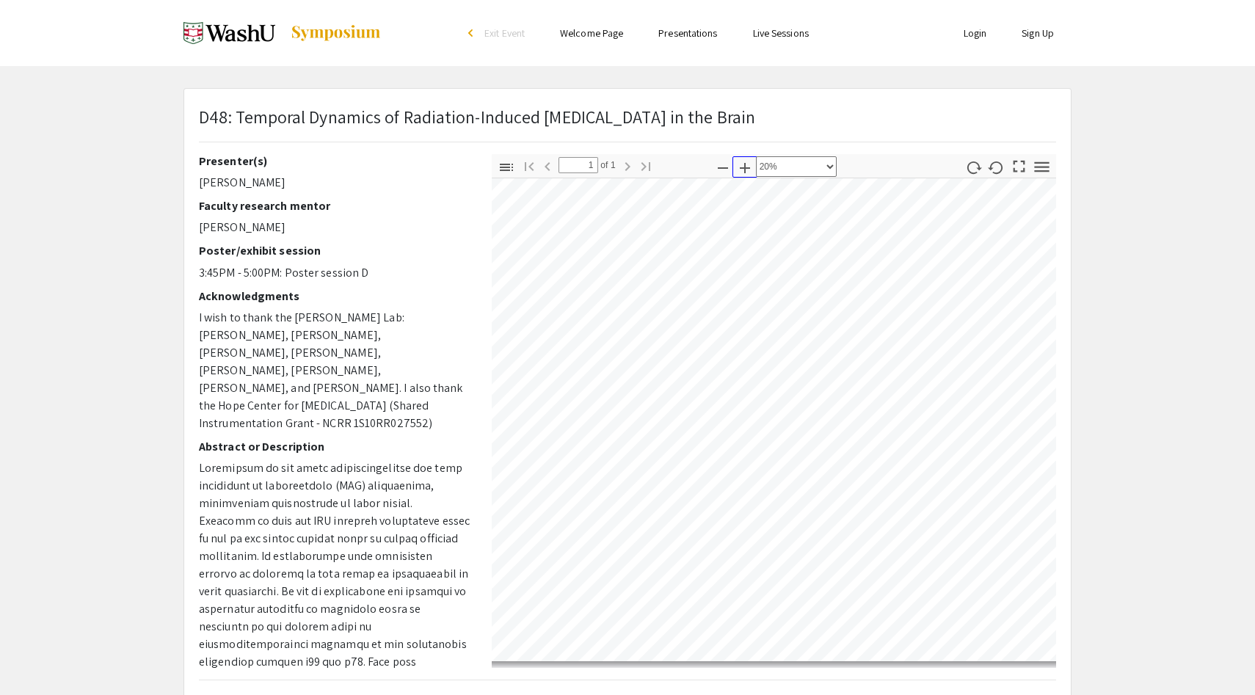
scroll to position [32, 125]
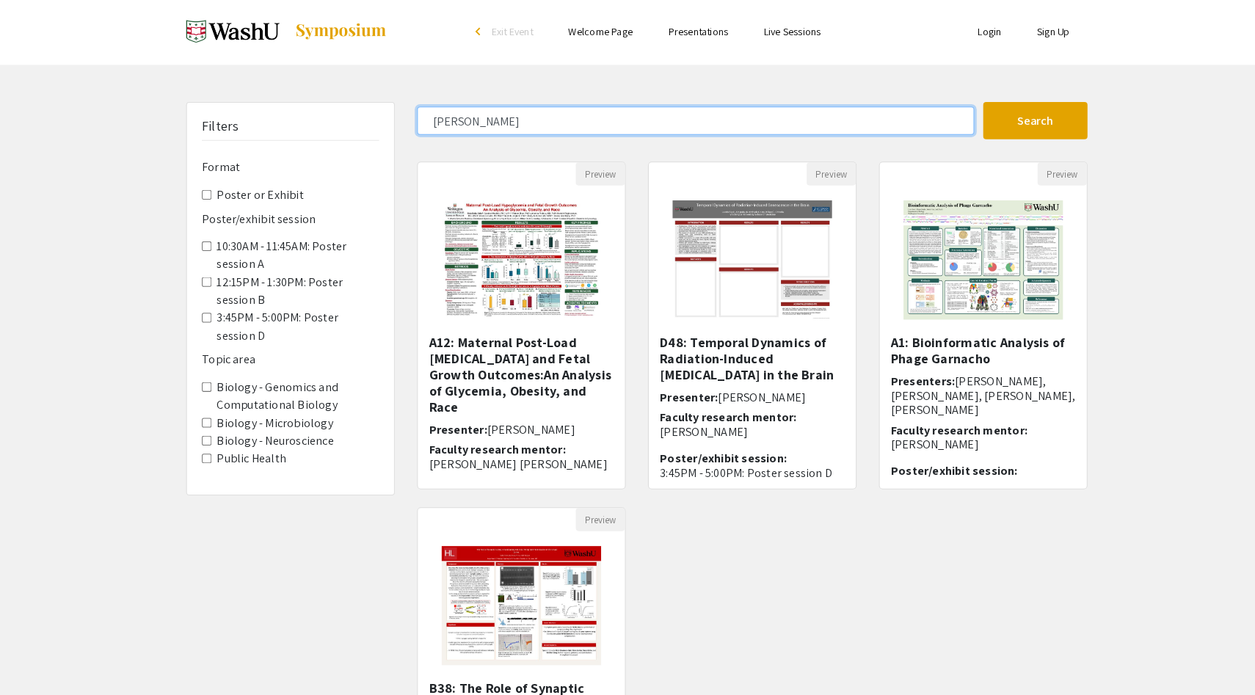
click at [664, 115] on input "justin" at bounding box center [685, 119] width 549 height 28
click at [969, 101] on button "Search" at bounding box center [1020, 119] width 103 height 37
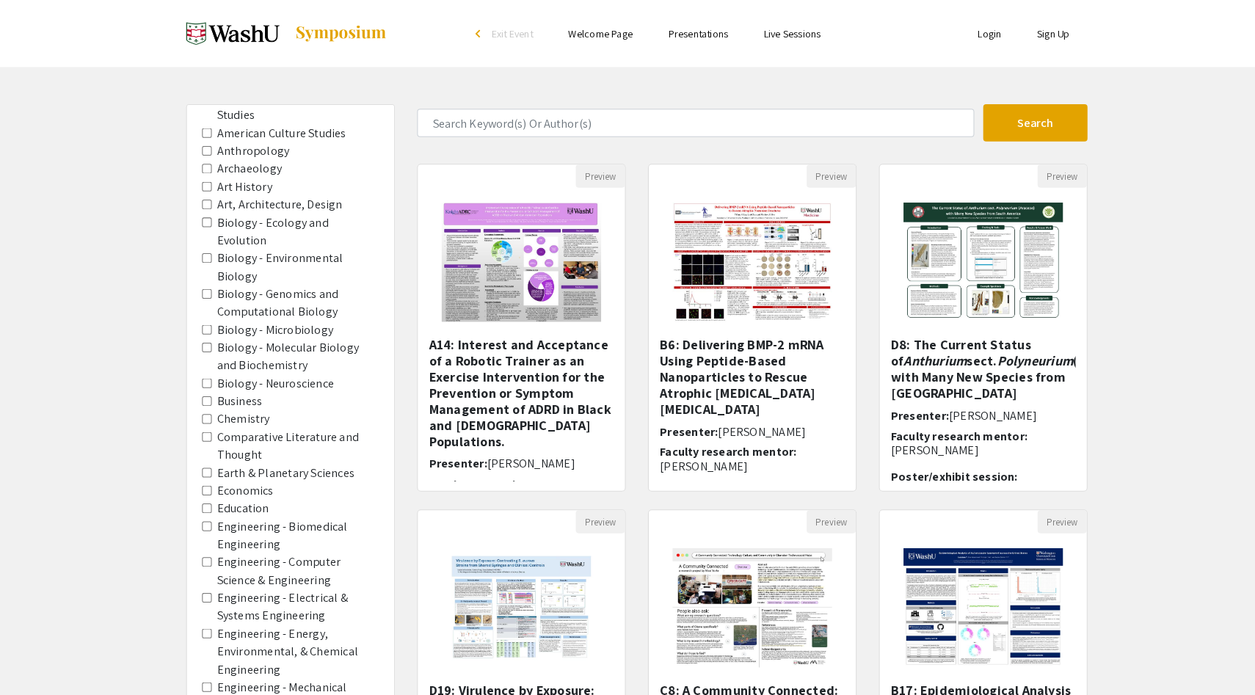
click at [202, 373] on Neuroscience "Biology - Neuroscience" at bounding box center [204, 378] width 10 height 10
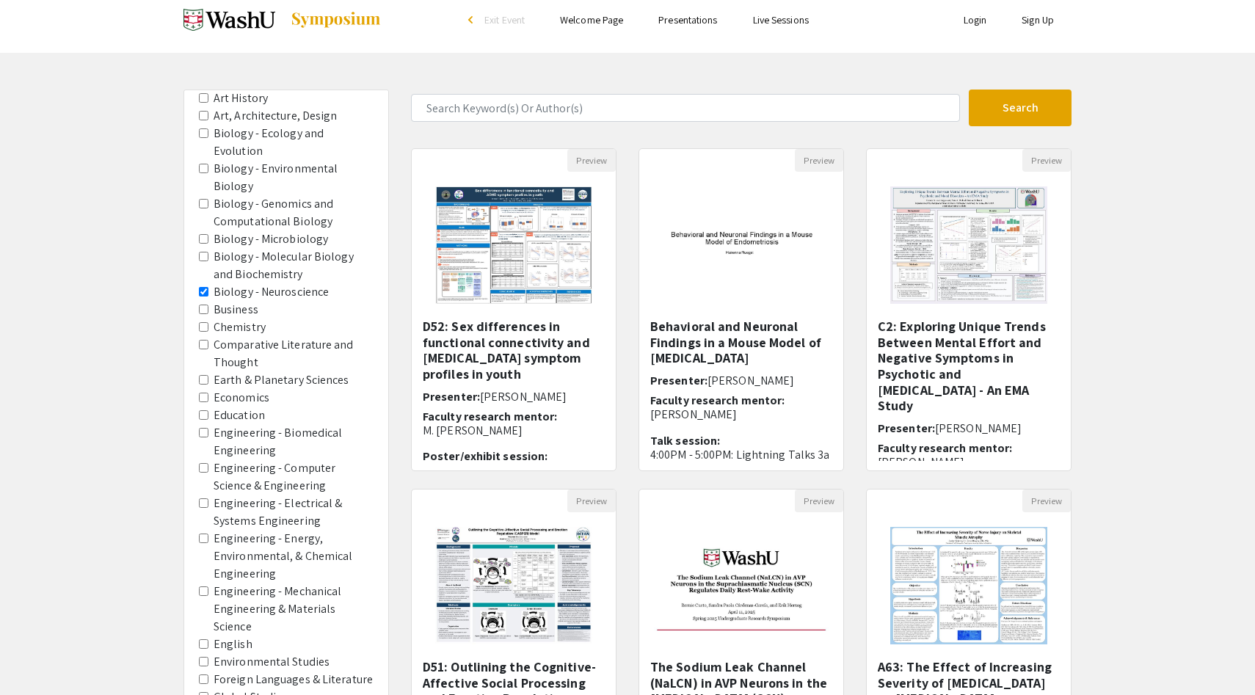
scroll to position [772, 0]
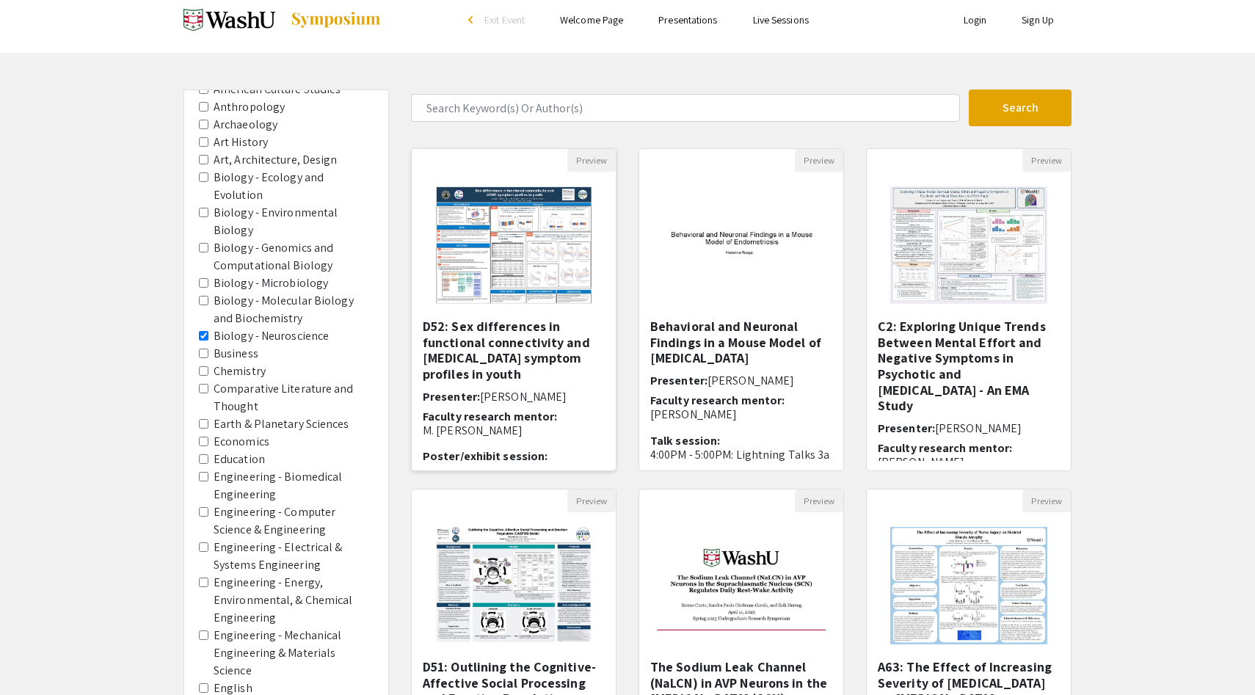
click at [525, 317] on img "Open Presentation <p>D52: Sex differences in functional connectivity and ADHD s…" at bounding box center [513, 245] width 186 height 147
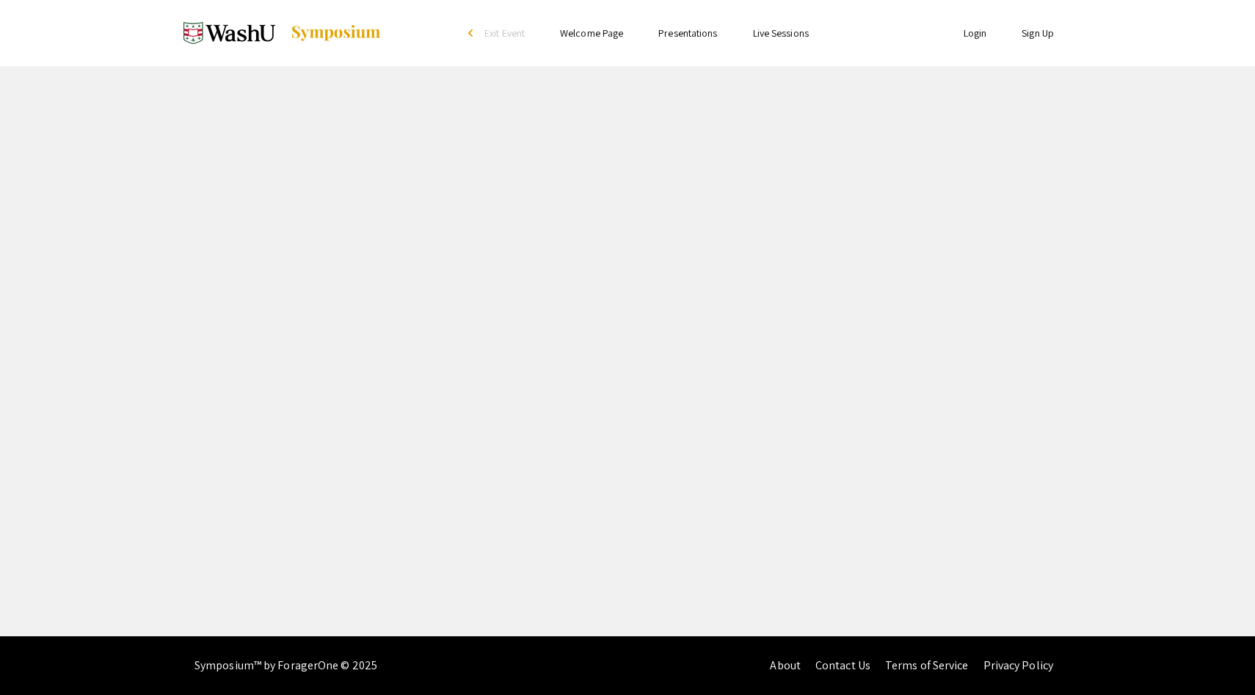
select select "custom"
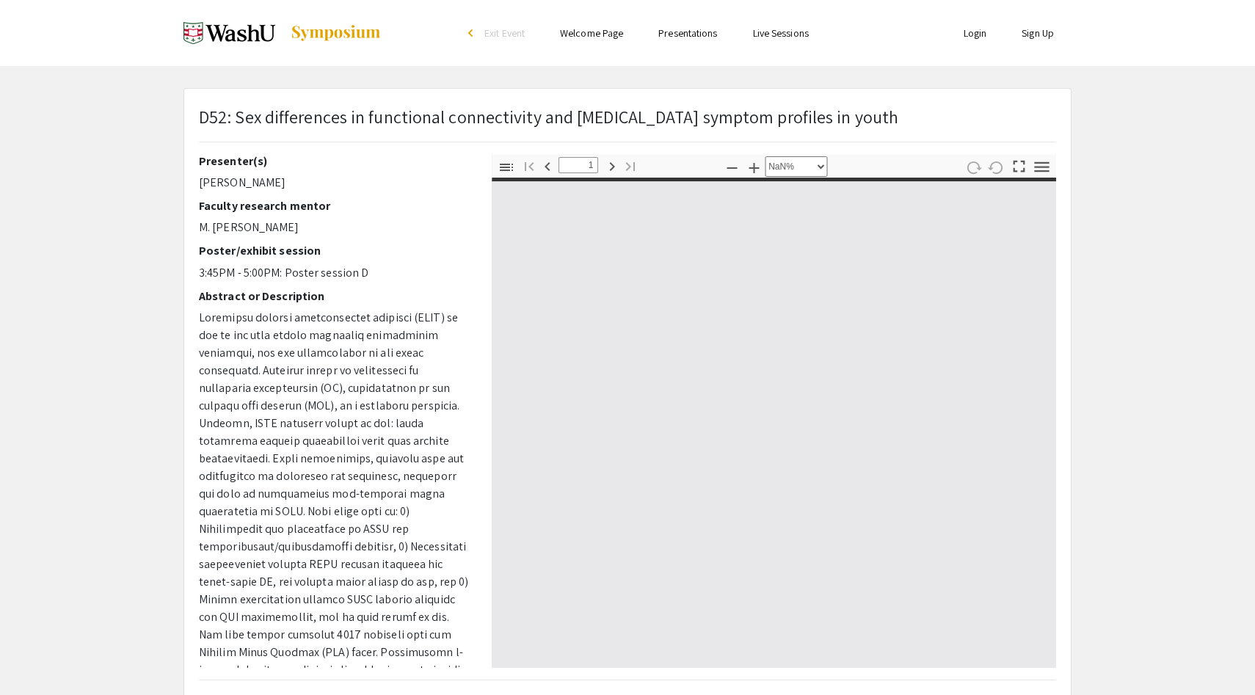
type input "0"
select select "auto"
type input "1"
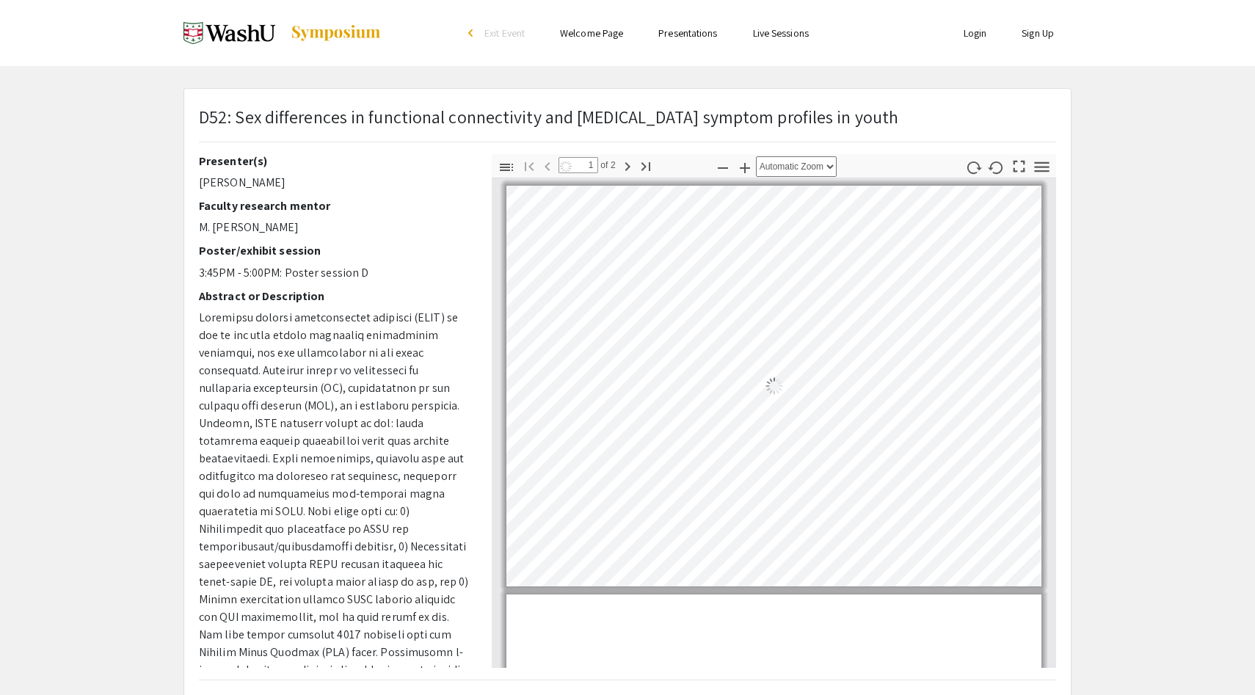
scroll to position [6, 0]
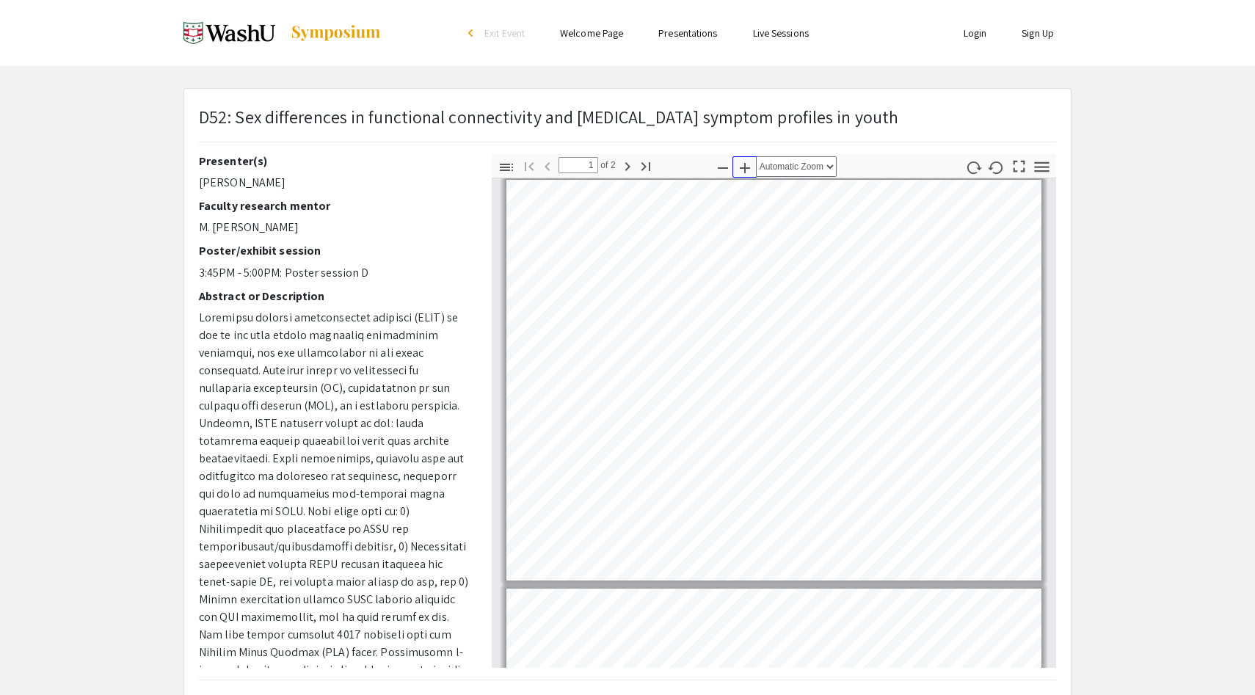
click at [743, 166] on icon "button" at bounding box center [745, 168] width 18 height 18
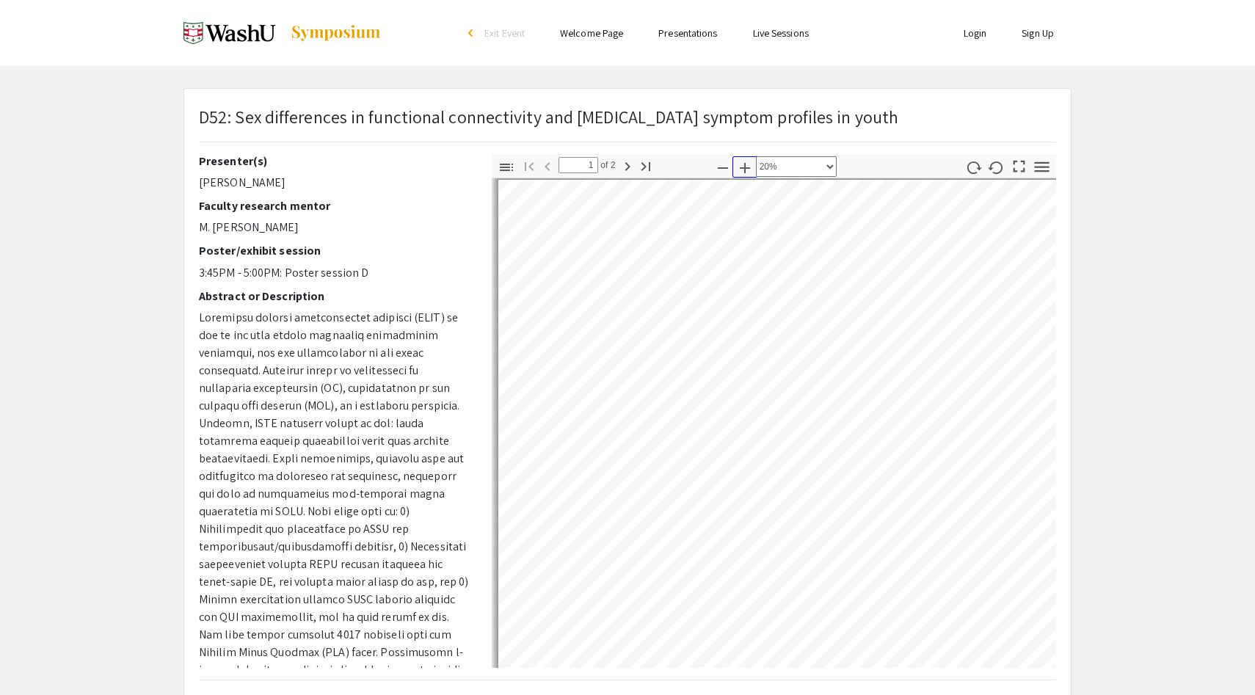
scroll to position [6, 125]
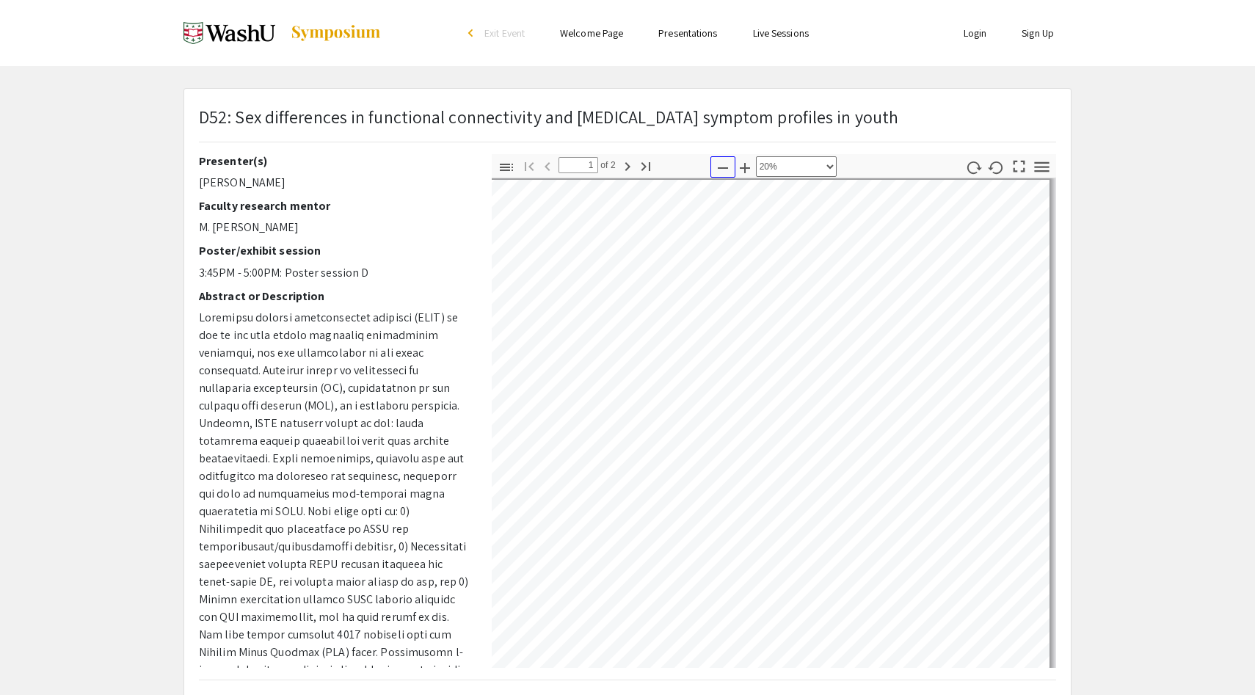
click at [720, 174] on icon "button" at bounding box center [723, 168] width 18 height 18
select select "custom"
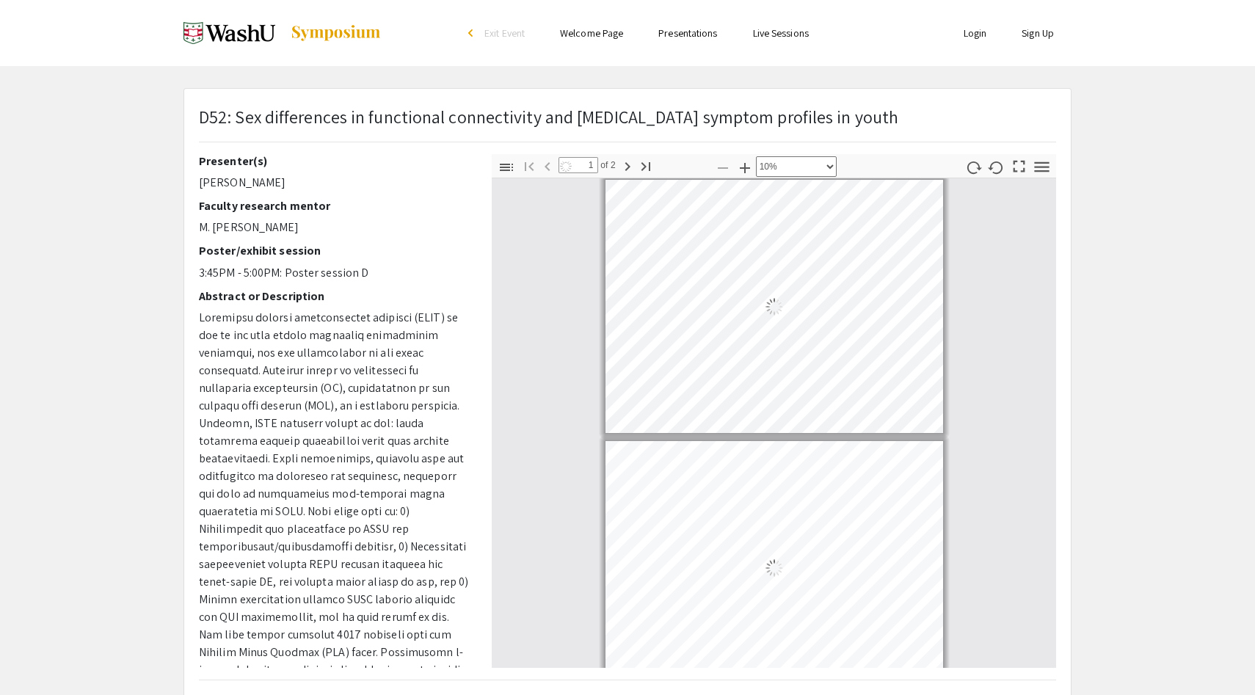
scroll to position [0, 0]
type input "2"
select select "custom"
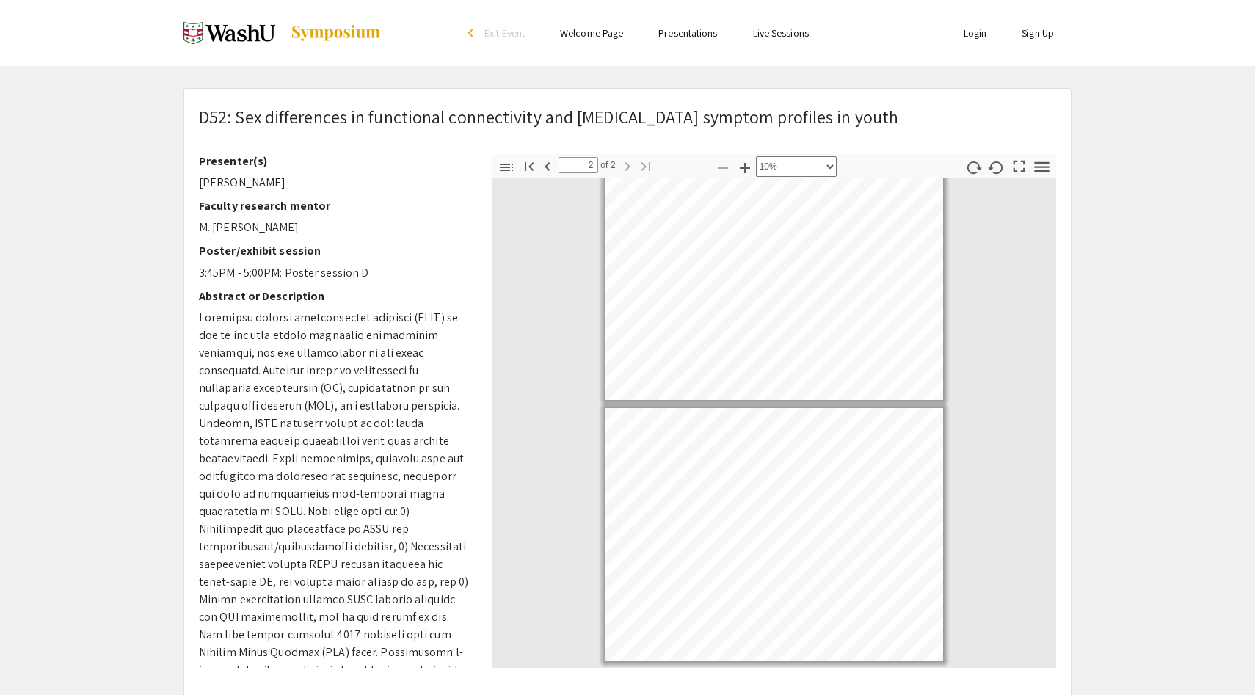
type input "1"
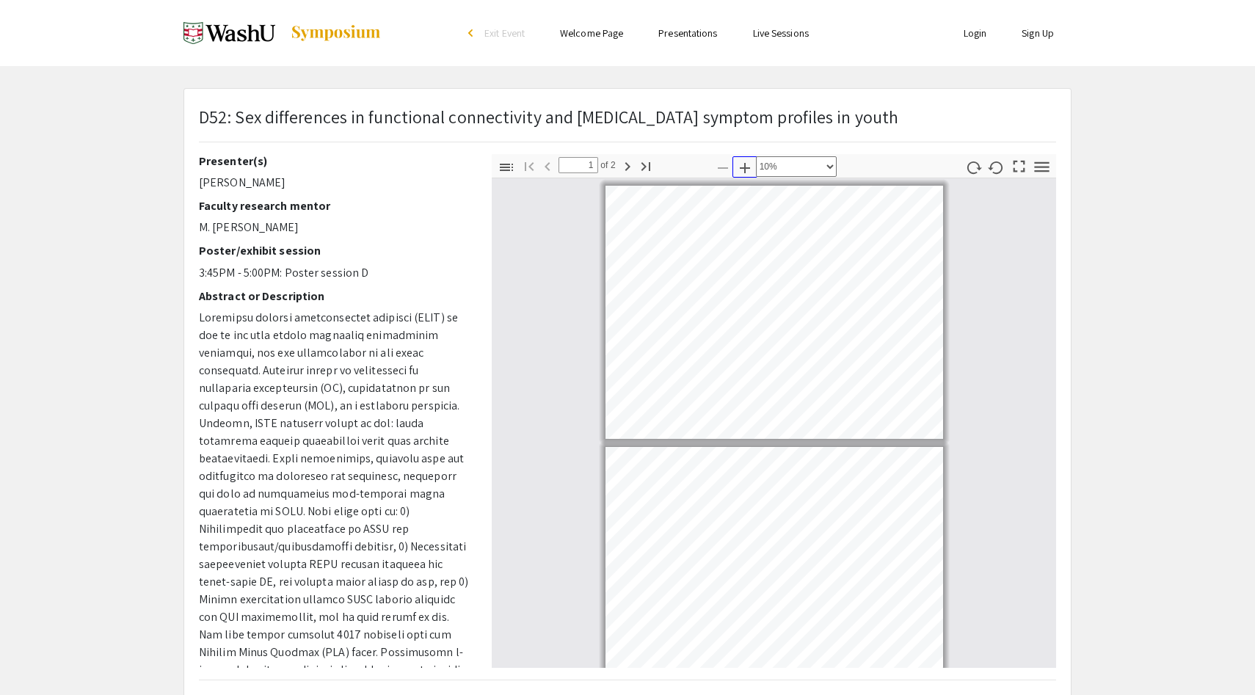
click at [746, 171] on icon "button" at bounding box center [745, 168] width 18 height 18
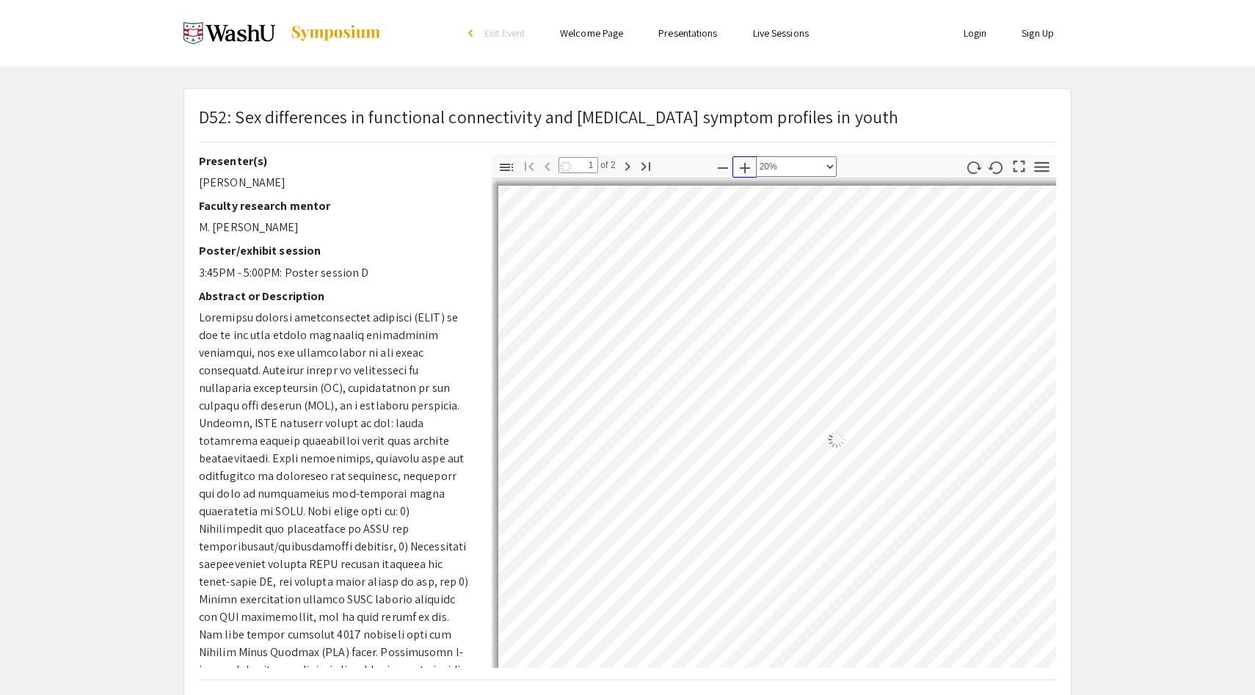
click at [746, 171] on icon "button" at bounding box center [745, 168] width 18 height 18
click at [714, 170] on icon "button" at bounding box center [723, 168] width 18 height 18
select select "custom"
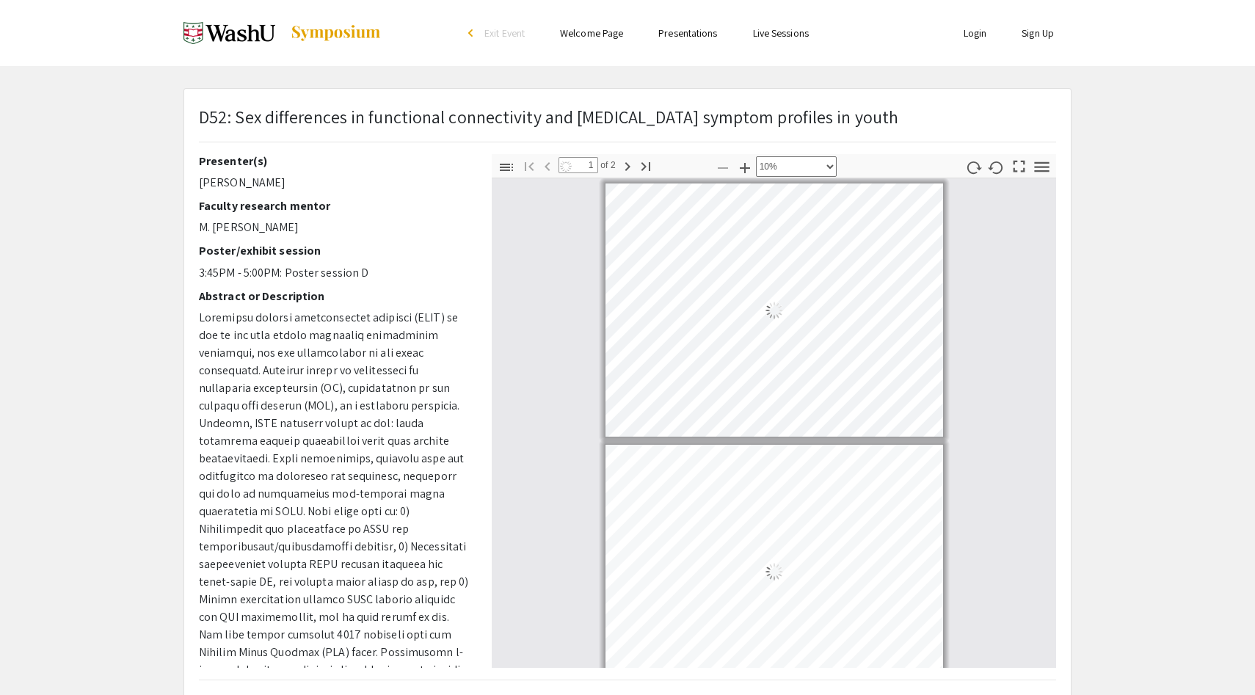
scroll to position [5, 0]
type input "2"
select select "custom"
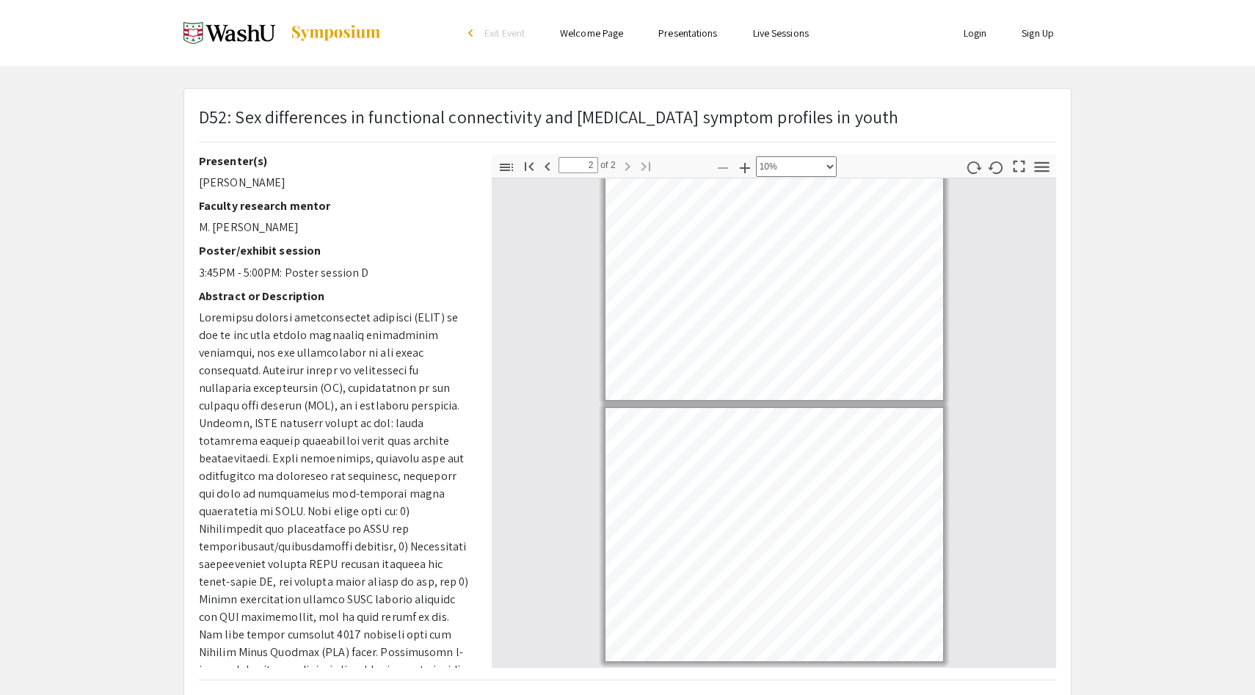
type input "1"
select select "custom"
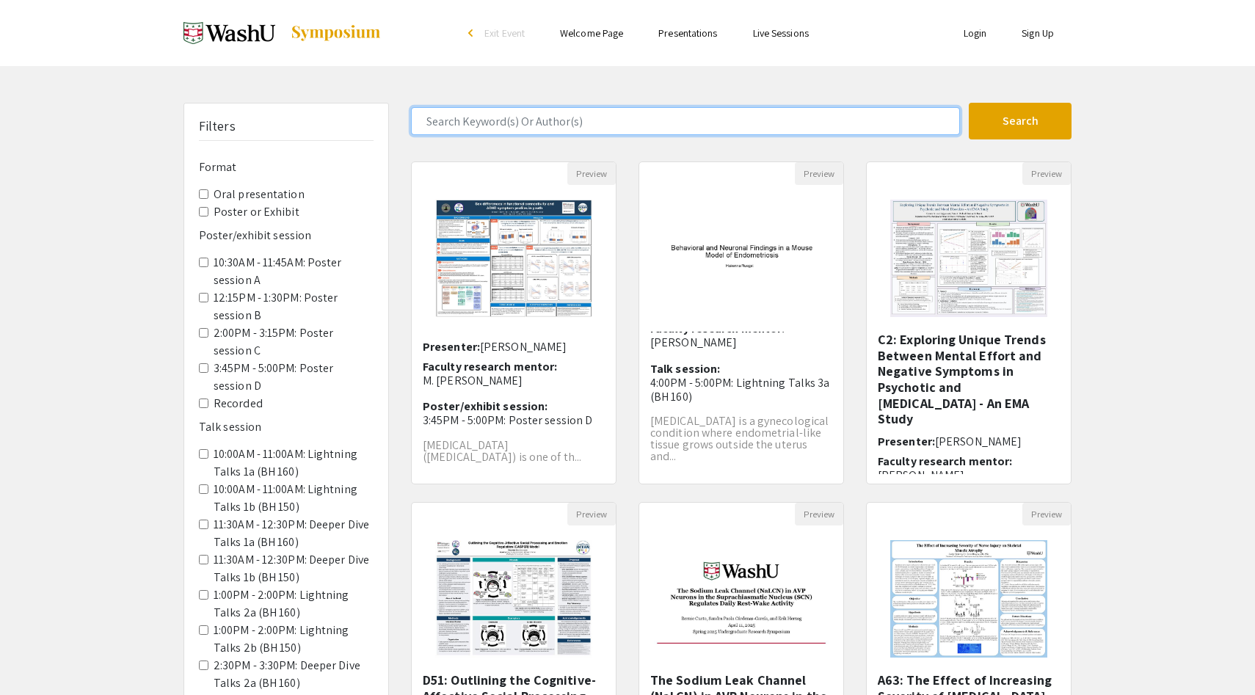
click at [730, 123] on input "Search Keyword(s) Or Author(s)" at bounding box center [685, 121] width 549 height 28
type input "[PERSON_NAME]"
click at [969, 103] on button "Search" at bounding box center [1020, 121] width 103 height 37
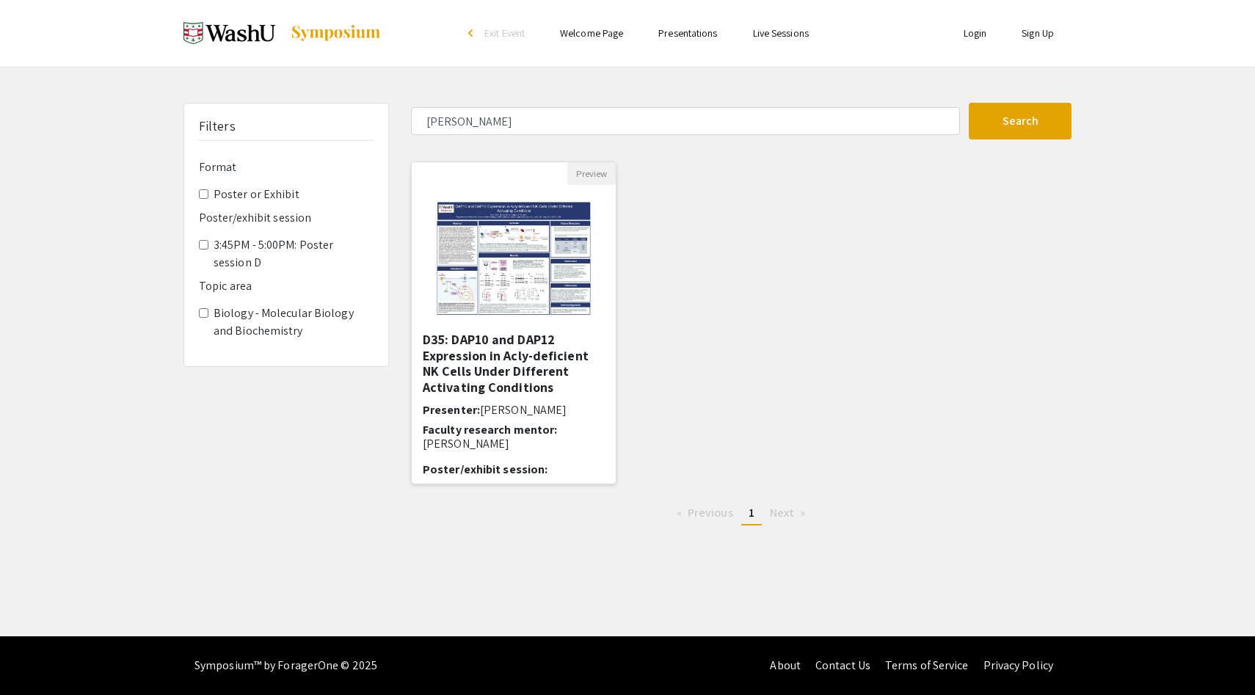
click at [528, 284] on img "Open Presentation <p>D35: DAP10 and DAP12 Expression in Acly-deficient NK Cells…" at bounding box center [513, 258] width 186 height 147
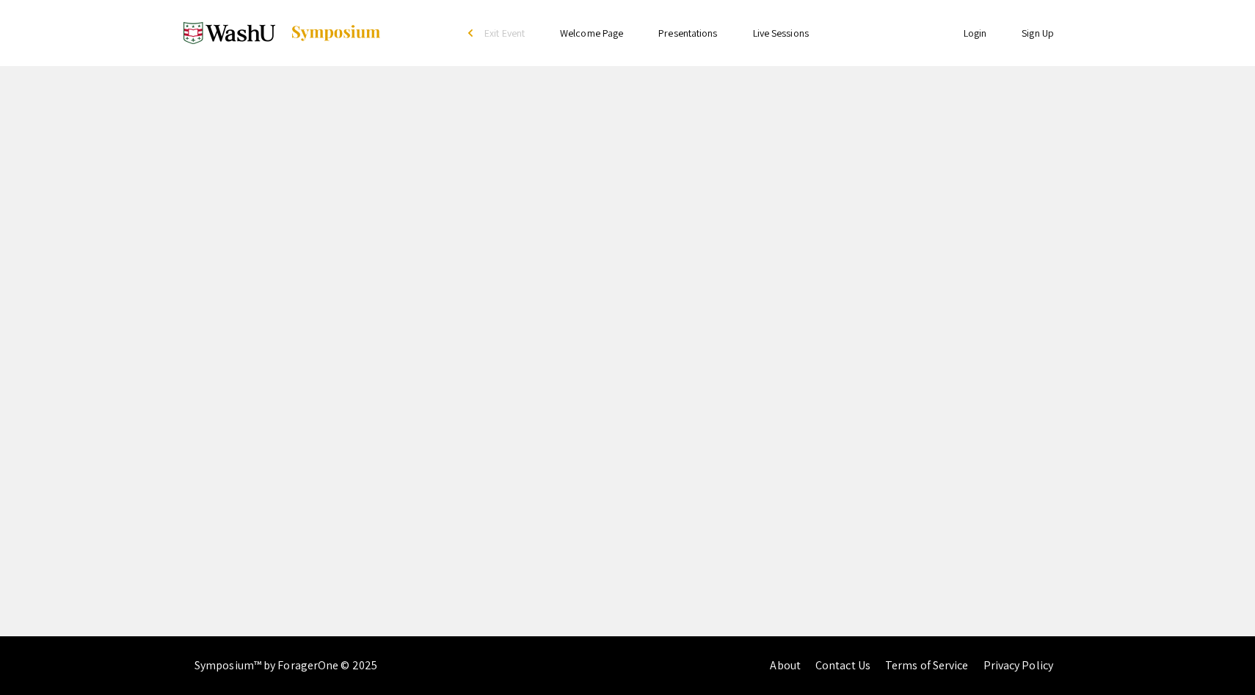
select select "custom"
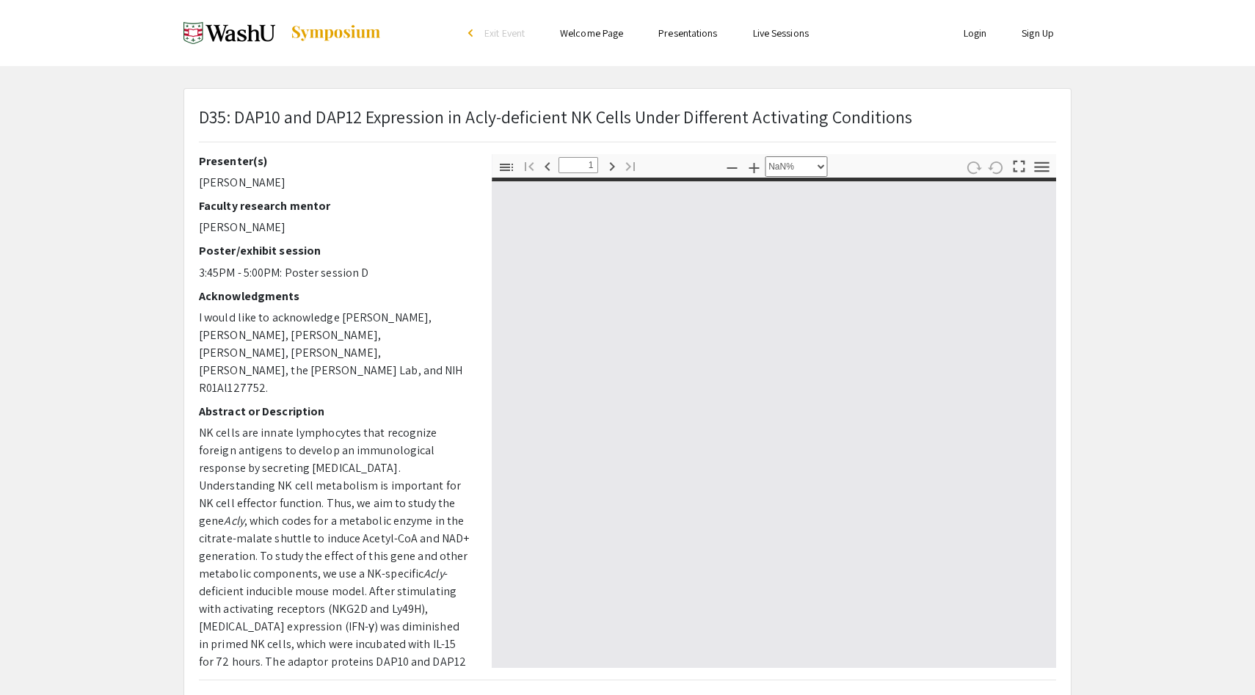
type input "0"
select select "custom"
type input "1"
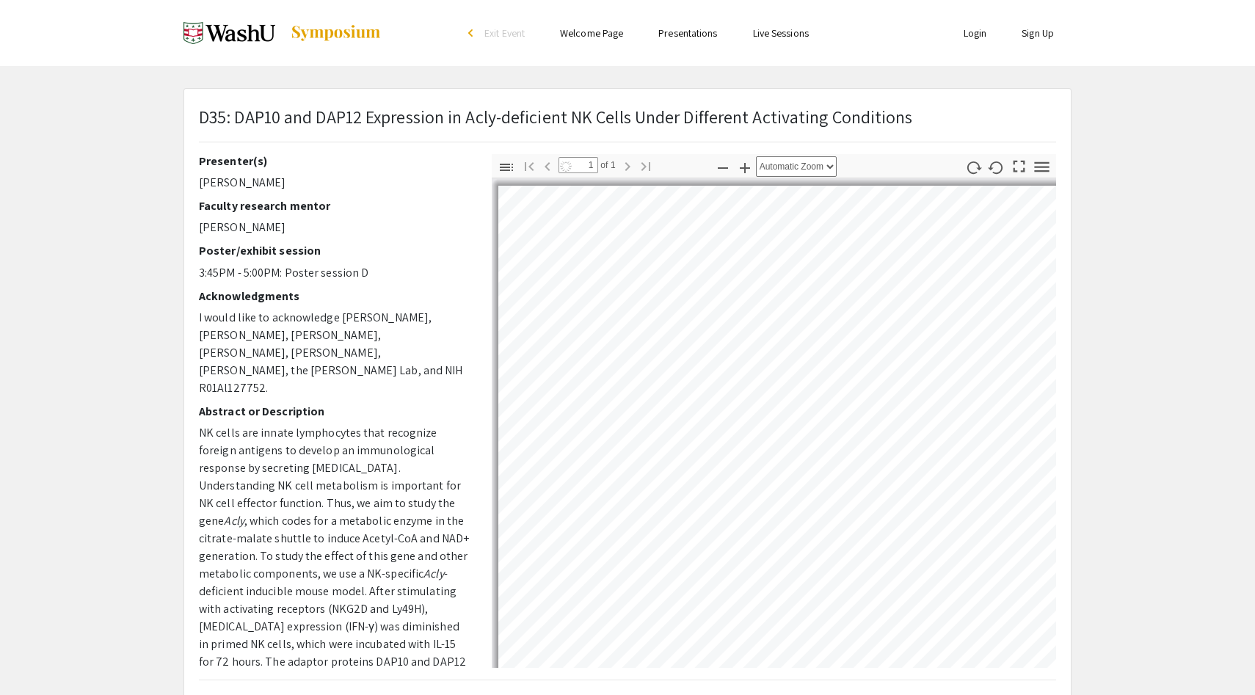
select select "custom"
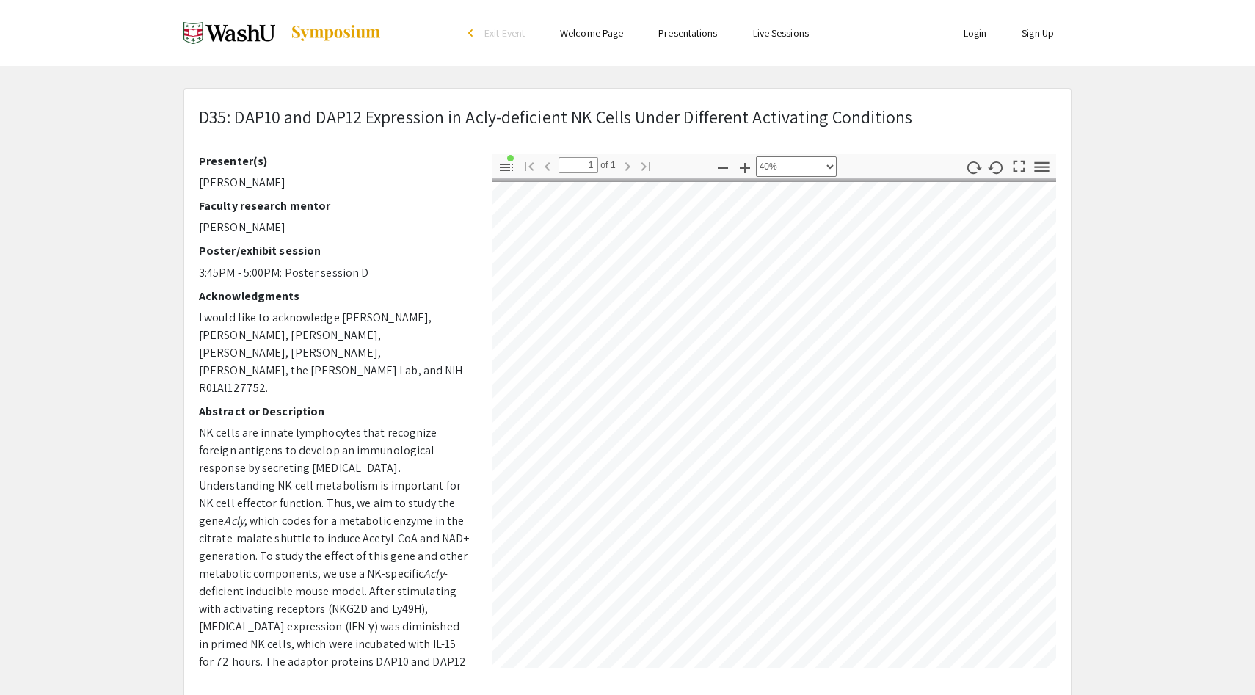
scroll to position [4, 441]
